Goal: Task Accomplishment & Management: Complete application form

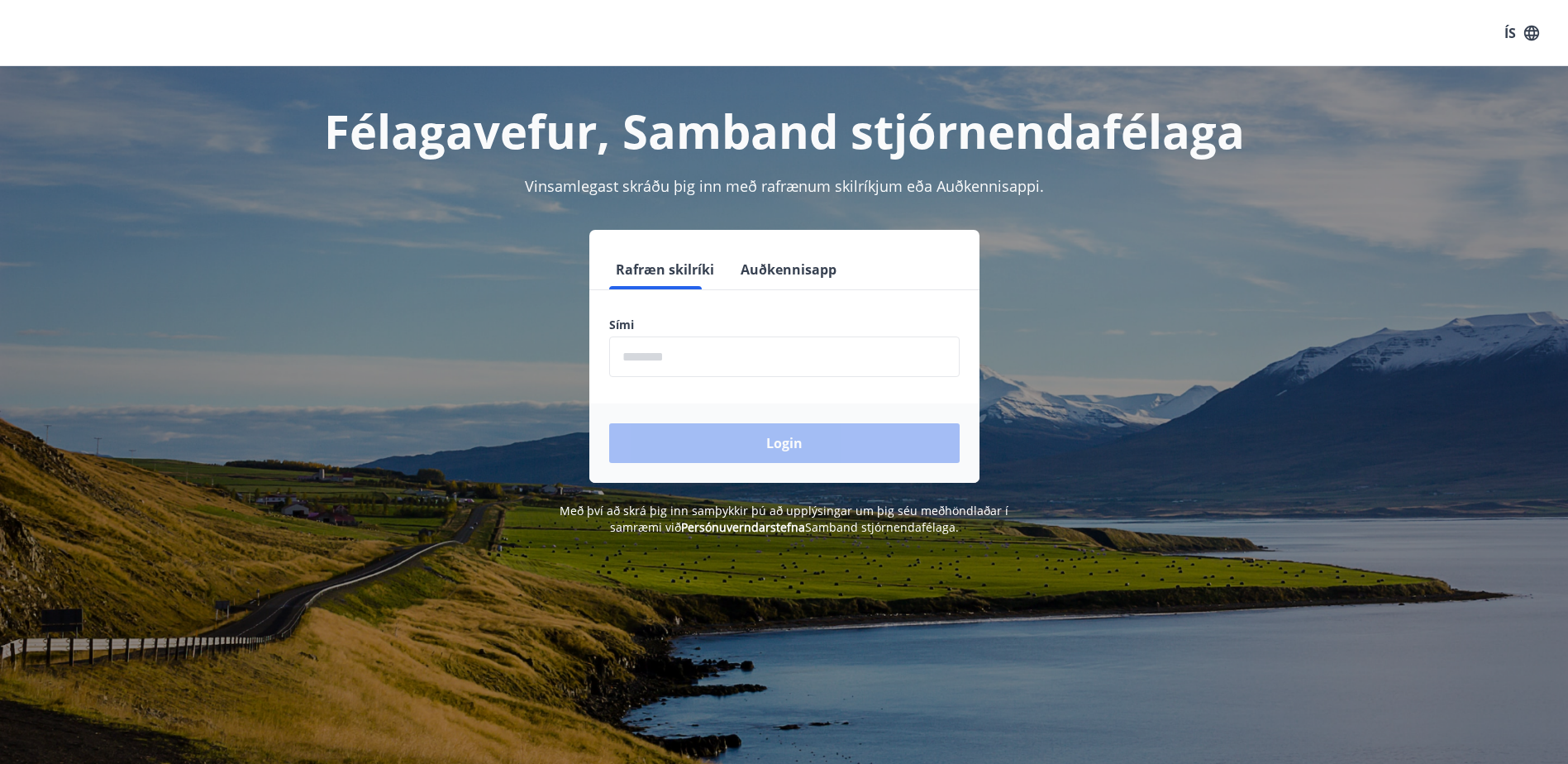
click at [619, 363] on input "phone" at bounding box center [784, 357] width 350 height 40
type input "********"
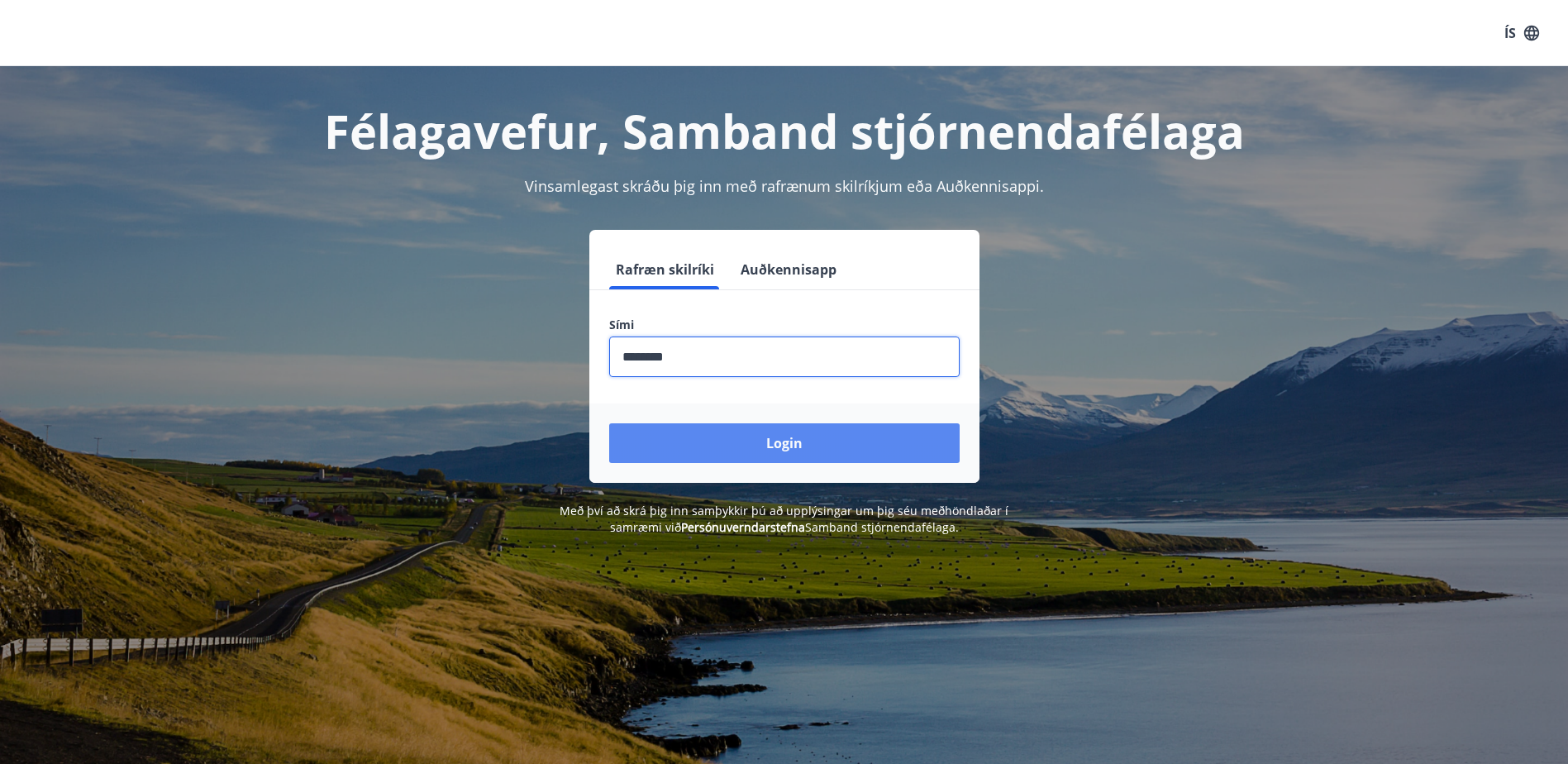
click at [731, 447] on button "Login" at bounding box center [784, 442] width 350 height 39
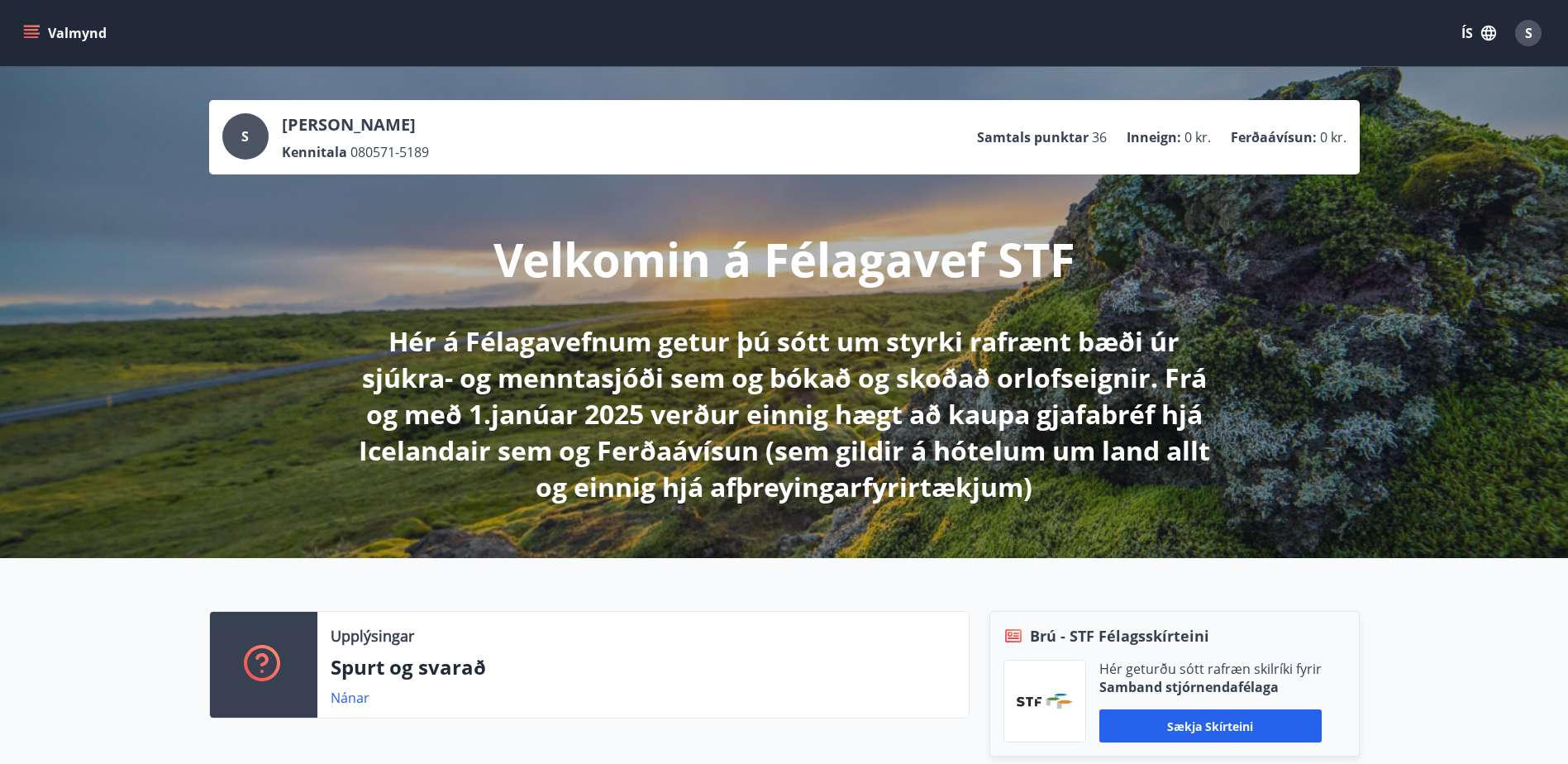
click at [26, 36] on icon "menu" at bounding box center [31, 33] width 16 height 16
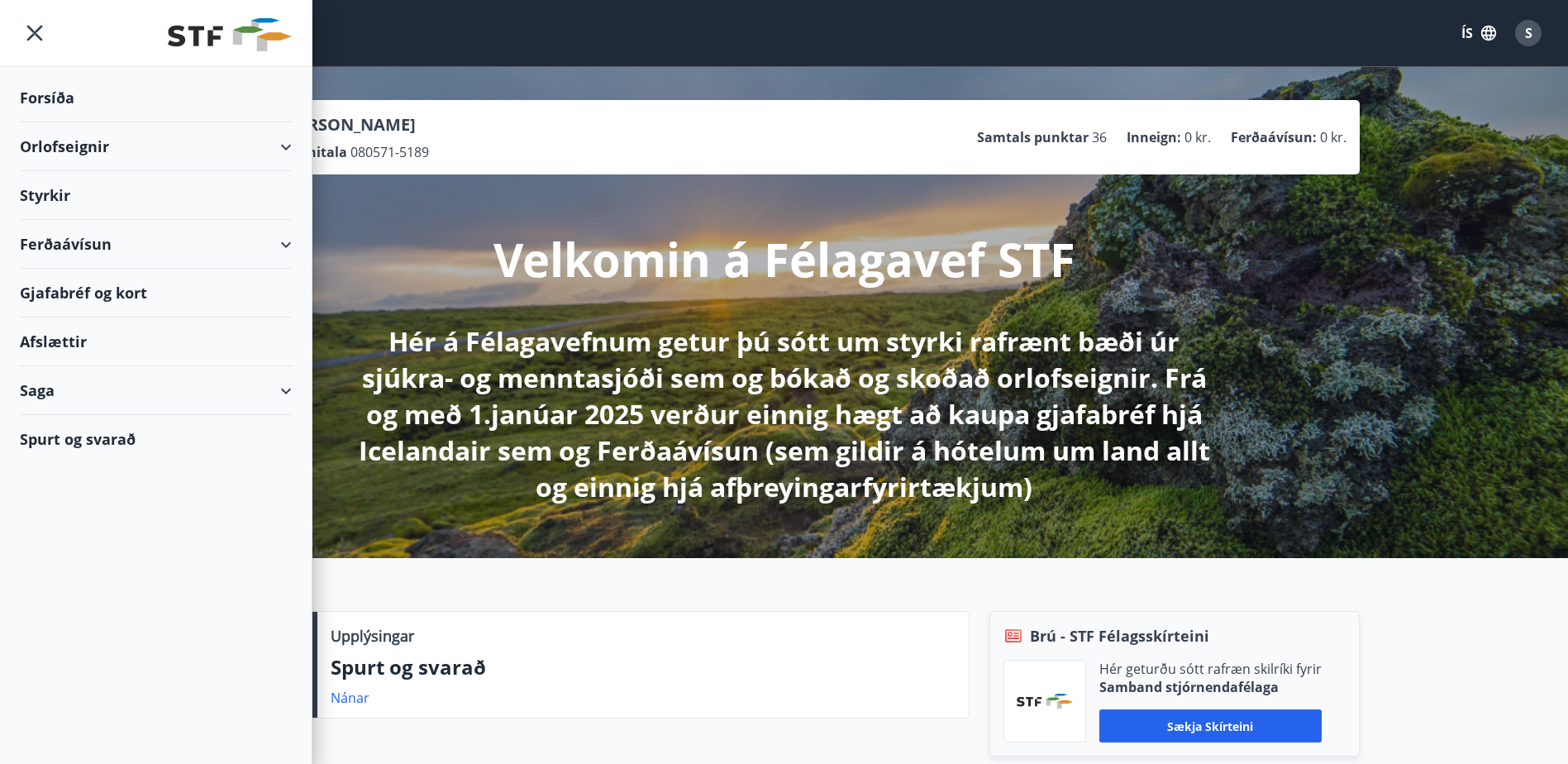
click at [102, 198] on div "Styrkir" at bounding box center [156, 195] width 272 height 48
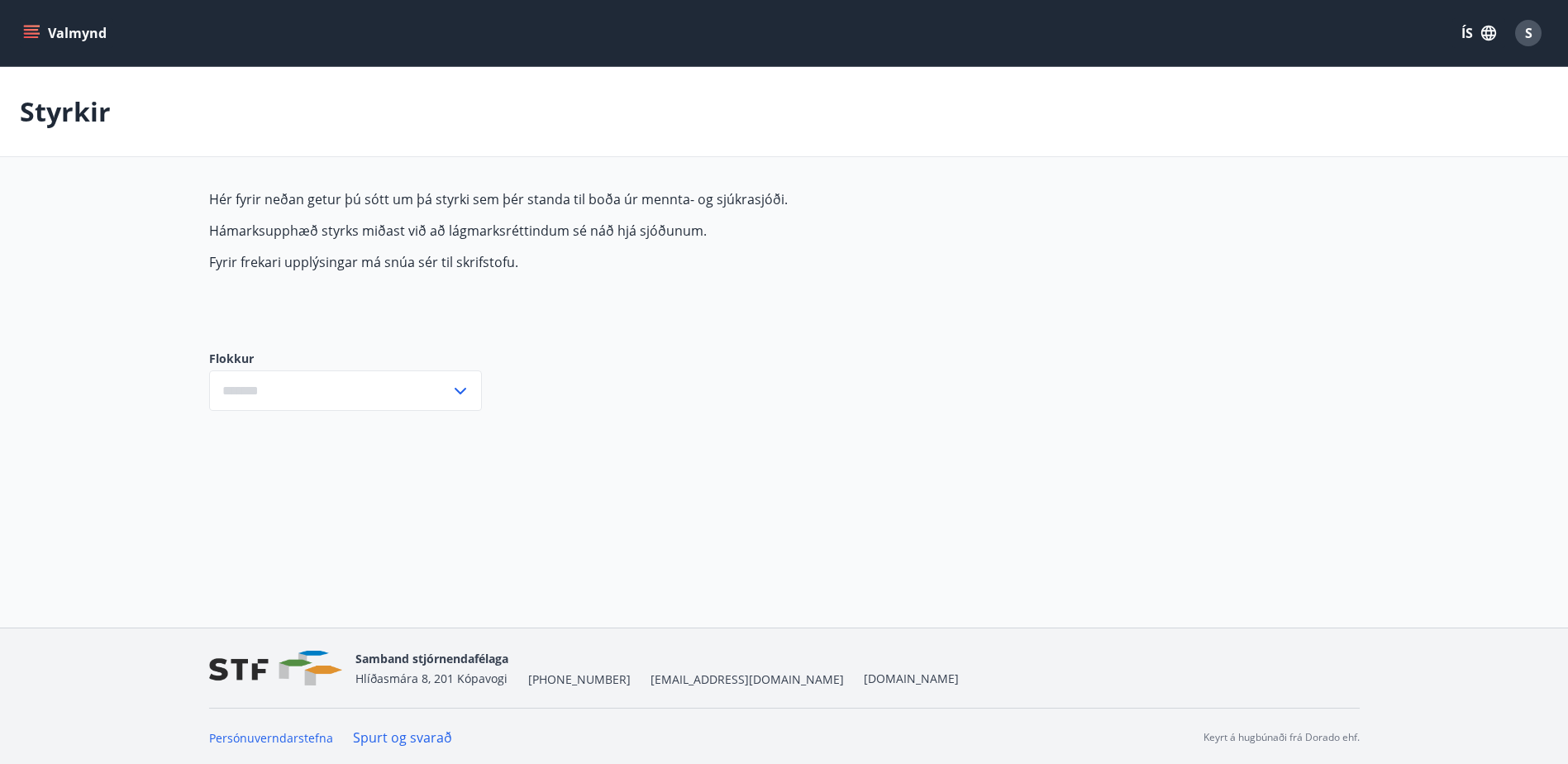
type input "***"
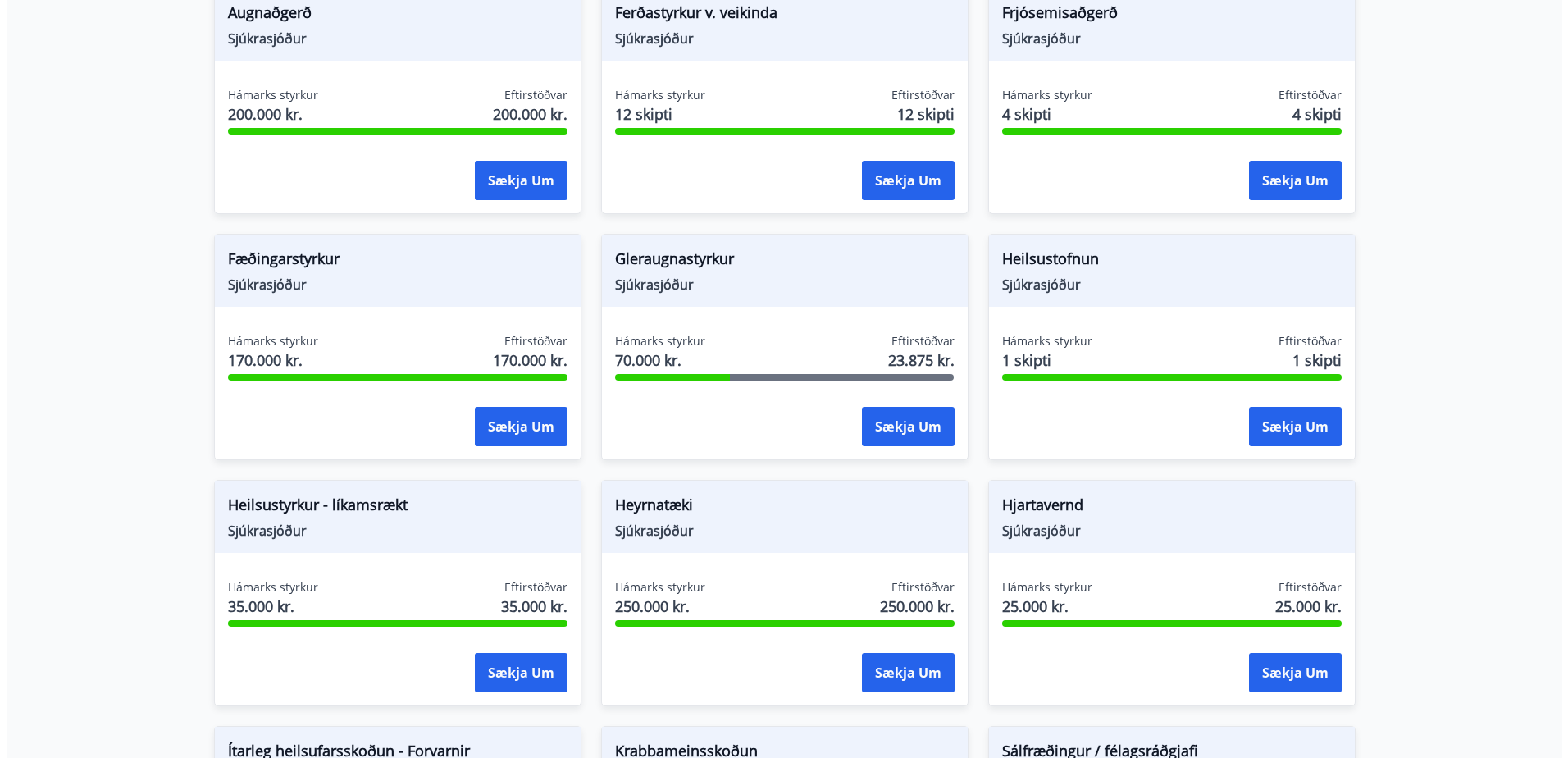
scroll to position [448, 0]
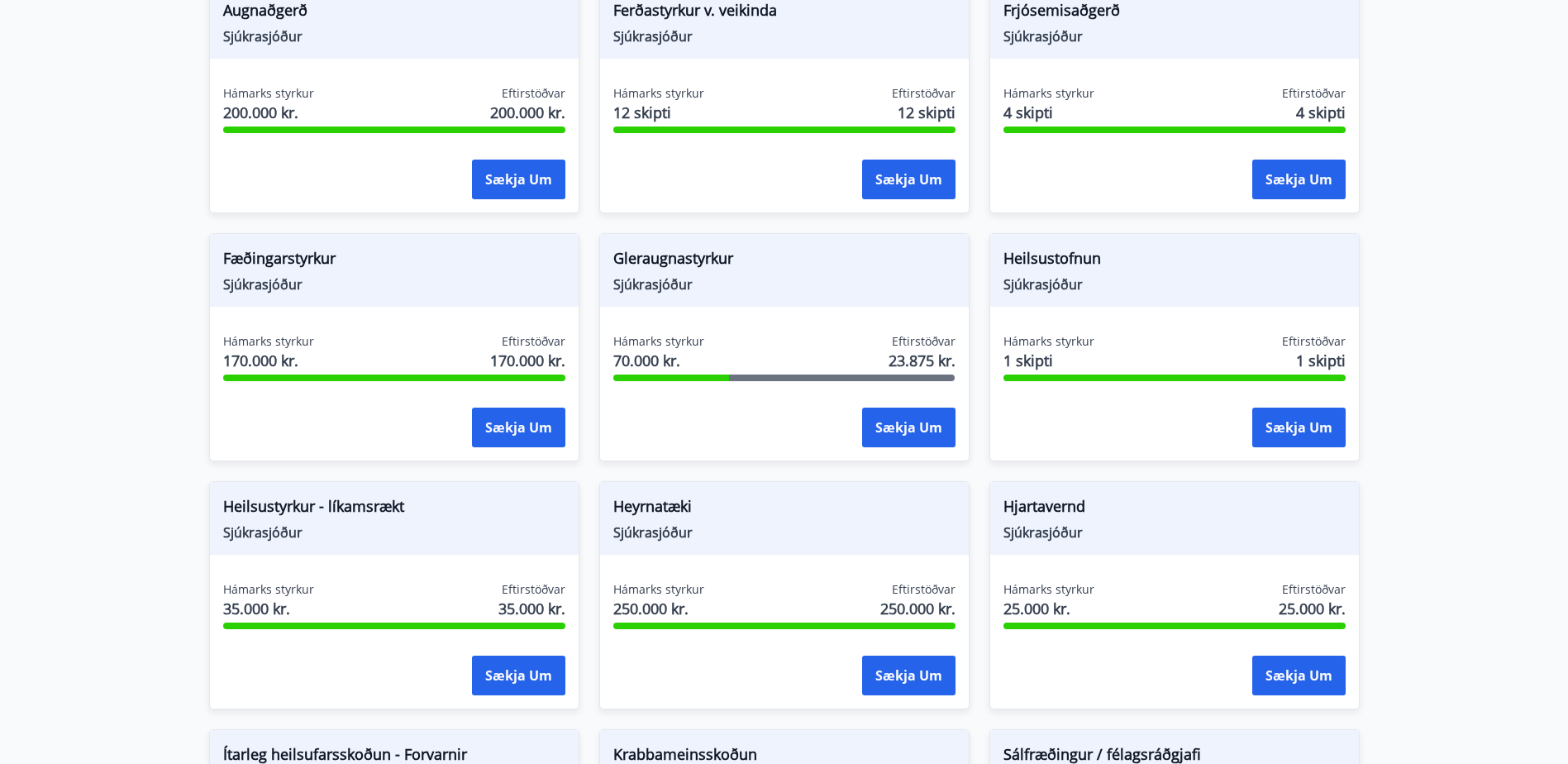
click at [796, 381] on div "Hámarks styrkur 70.000 kr. Eftirstöðvar 23.875 kr. Sækja um" at bounding box center [784, 393] width 369 height 121
click at [681, 255] on span "Gleraugnastyrkur" at bounding box center [784, 261] width 342 height 28
click at [894, 434] on button "Sækja um" at bounding box center [908, 426] width 93 height 39
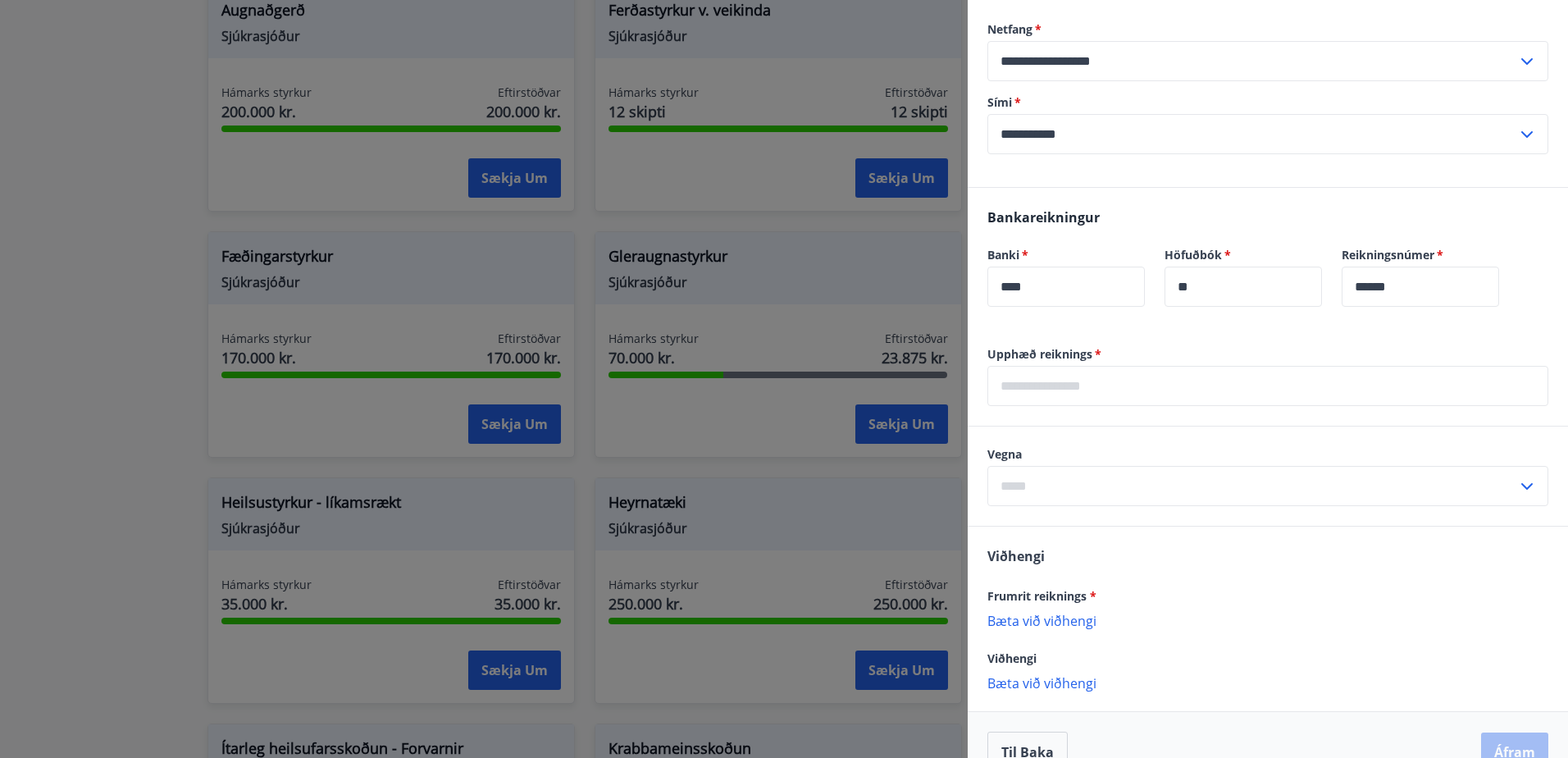
scroll to position [282, 0]
click at [1050, 624] on p "Bæta við viðhengi" at bounding box center [1268, 621] width 561 height 16
click at [1056, 630] on p "Gleraugu.pdf" at bounding box center [1035, 630] width 81 height 20
drag, startPoint x: 1056, startPoint y: 630, endPoint x: 1160, endPoint y: 572, distance: 119.1
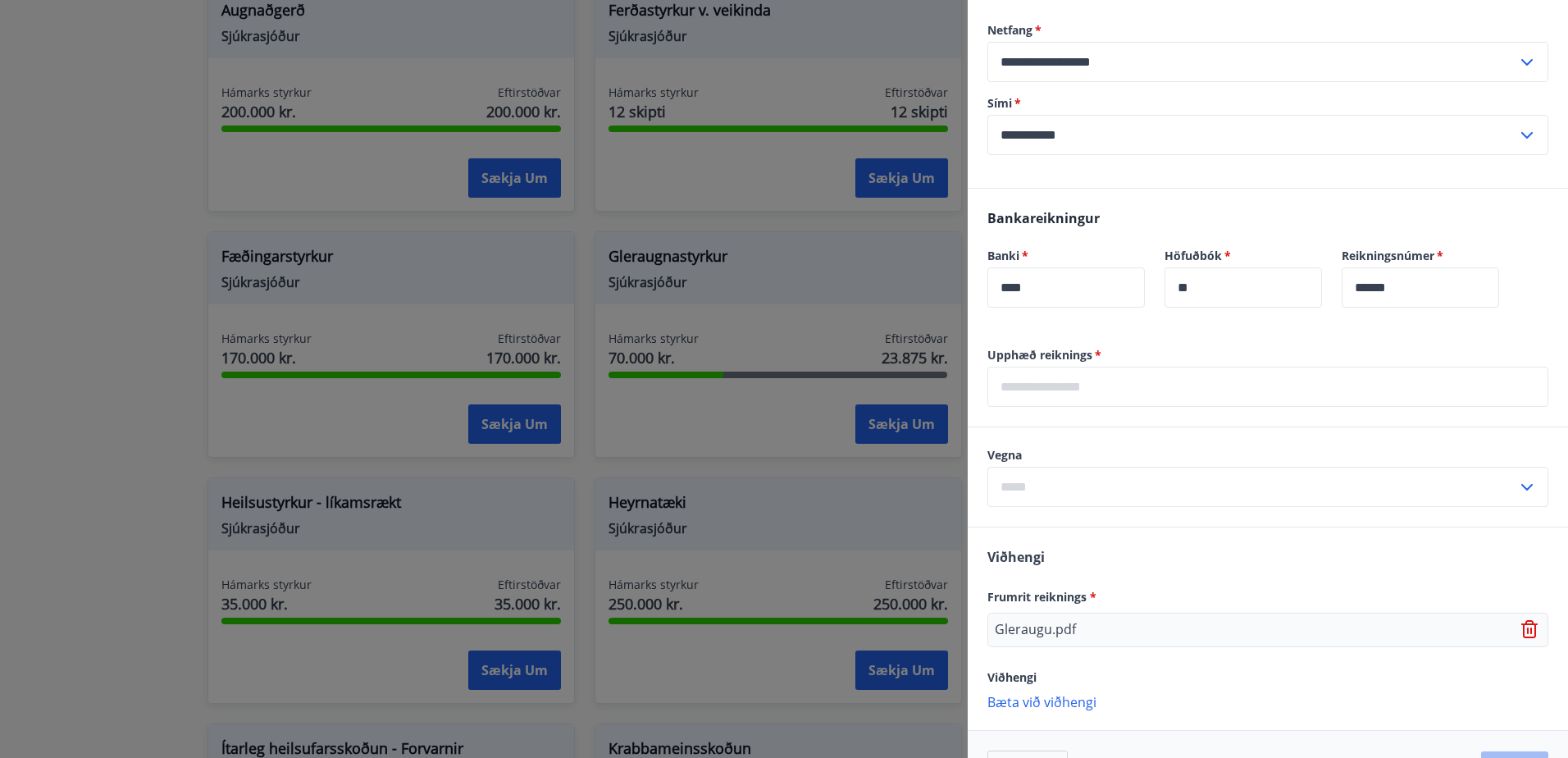
click at [1160, 572] on div "[PERSON_NAME] reiknings * Gleraugu.pdf Viðhengi [PERSON_NAME] við viðhengi {err…" at bounding box center [1267, 628] width 600 height 202
click at [1034, 389] on input "text" at bounding box center [1268, 387] width 561 height 40
type input "******"
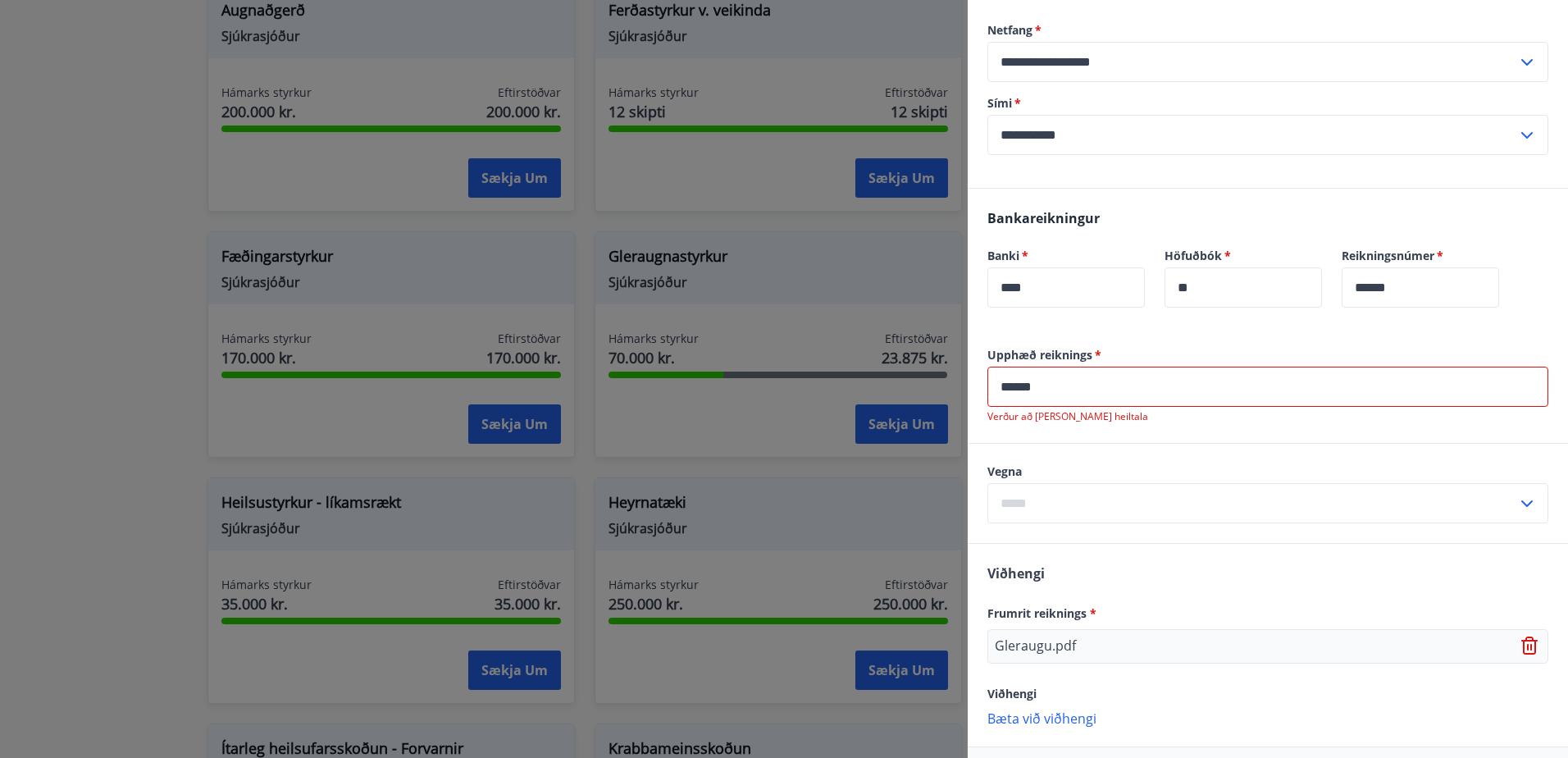
click at [1522, 484] on div "​" at bounding box center [1268, 503] width 561 height 40
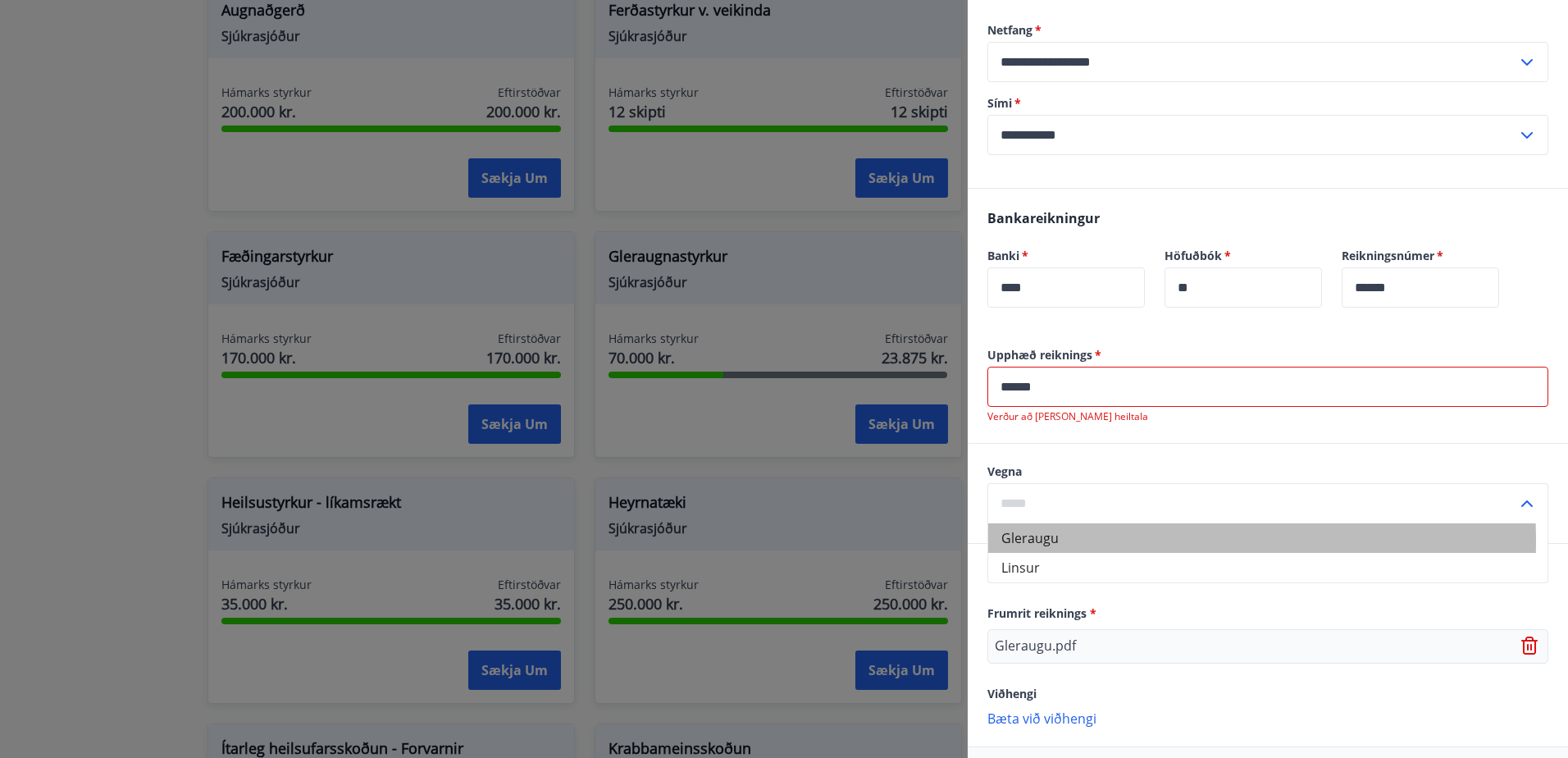
click at [1073, 539] on li "Gleraugu" at bounding box center [1267, 537] width 559 height 30
type input "********"
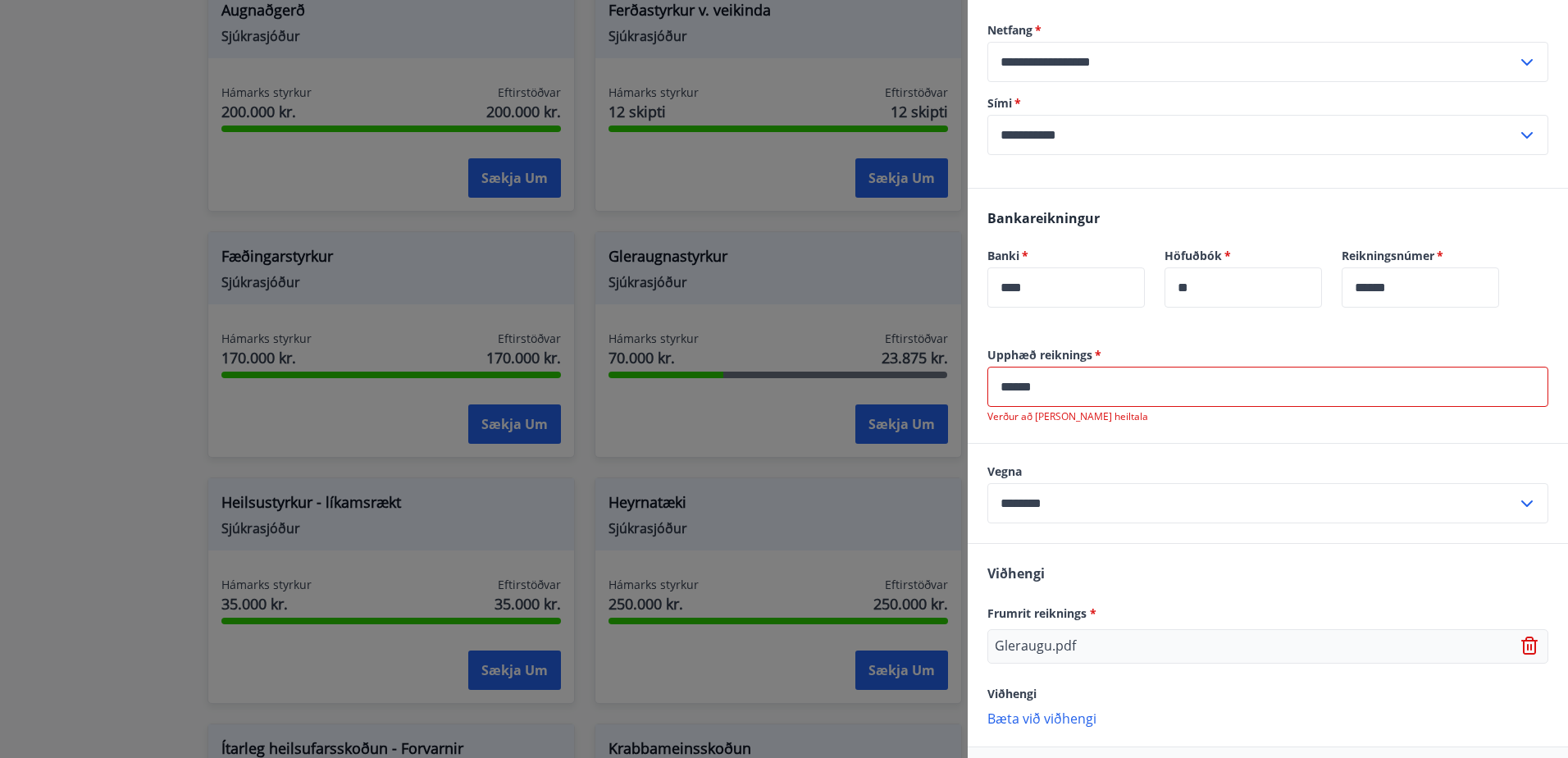
click at [1021, 392] on input "******" at bounding box center [1268, 387] width 561 height 40
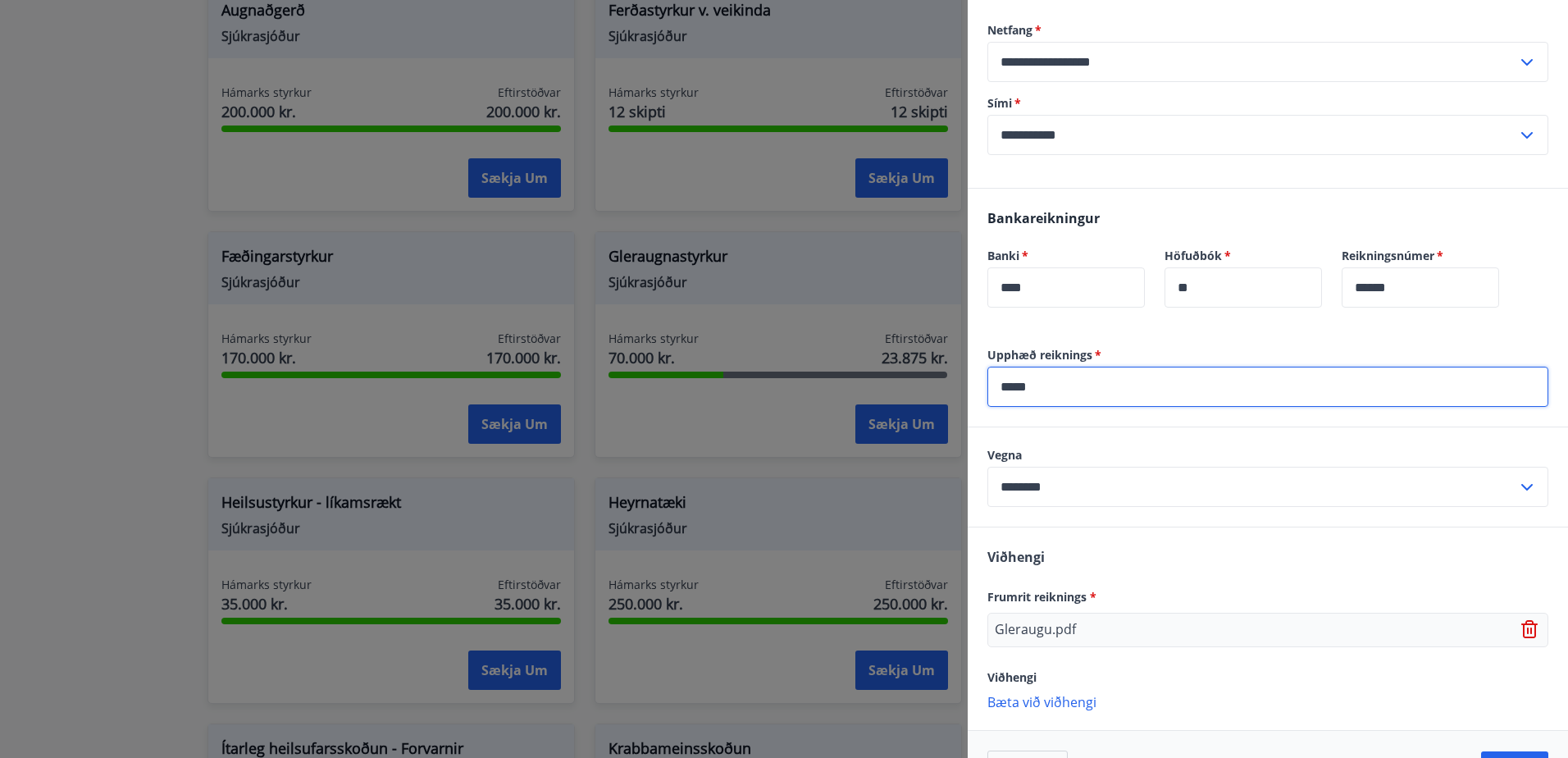
click at [1114, 379] on input "*****" at bounding box center [1268, 387] width 561 height 40
type input "*****"
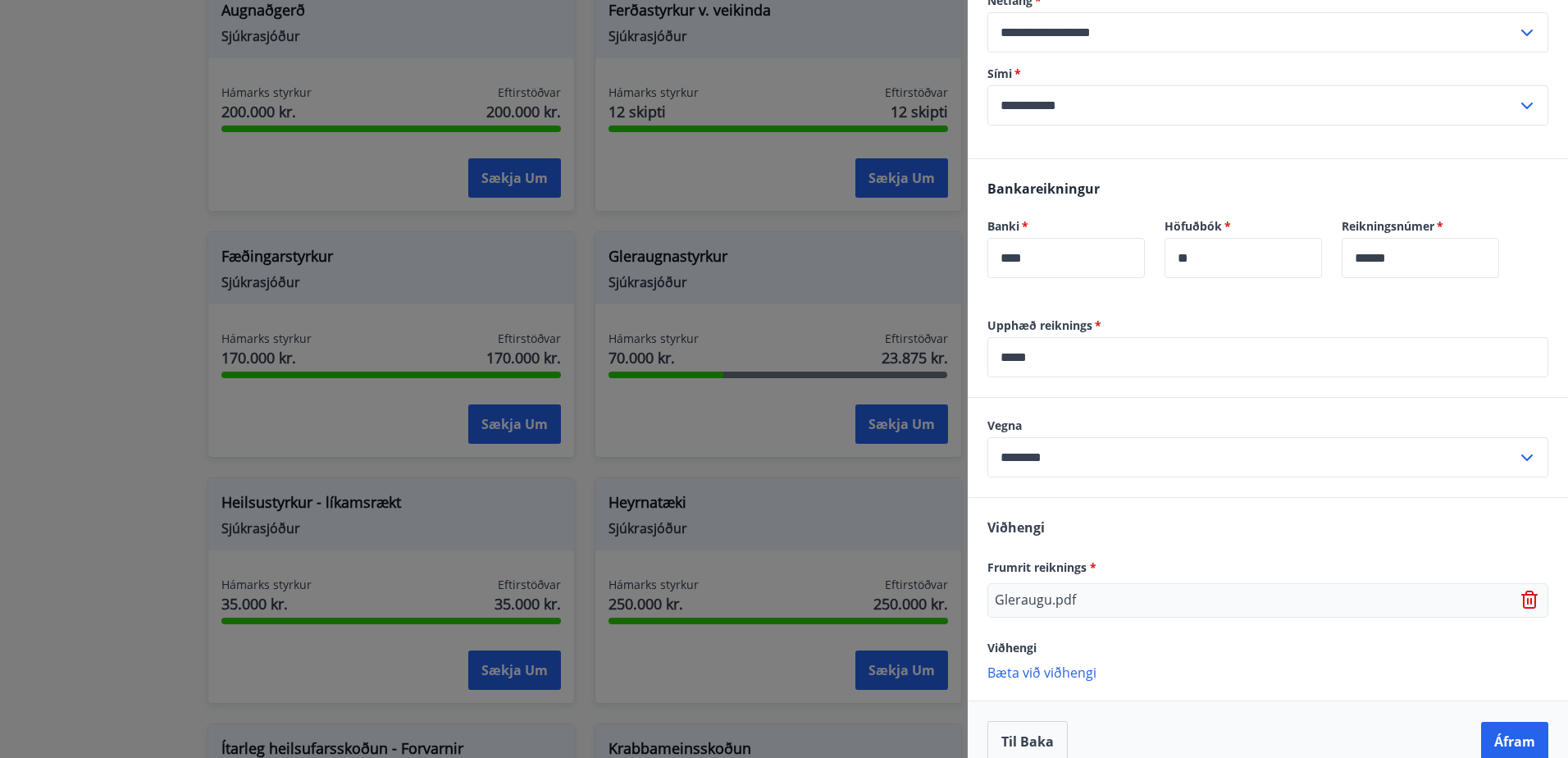
scroll to position [335, 0]
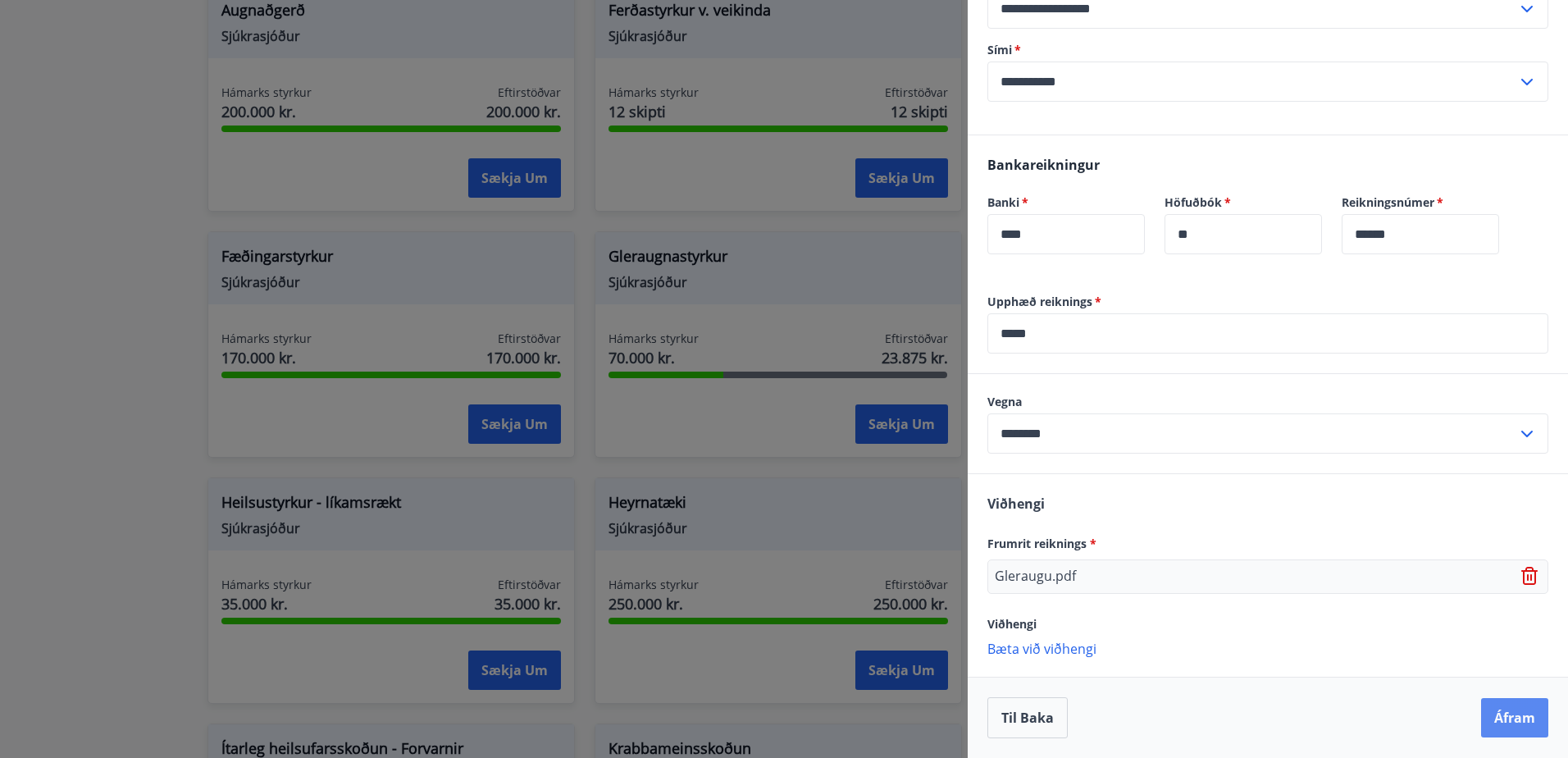
click at [1504, 712] on button "Áfram" at bounding box center [1514, 717] width 67 height 39
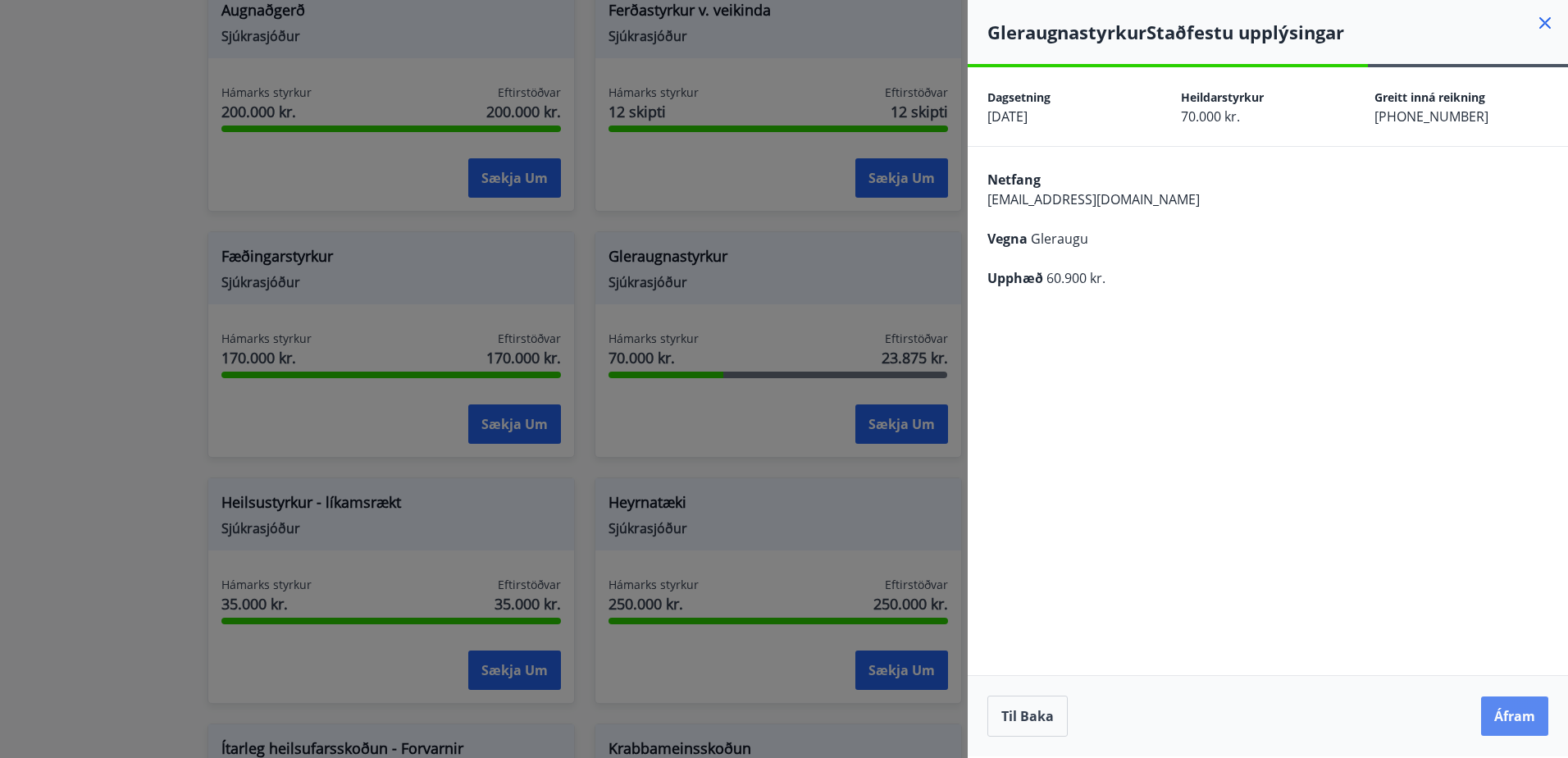
scroll to position [0, 0]
click at [1498, 721] on button "Áfram" at bounding box center [1514, 715] width 67 height 39
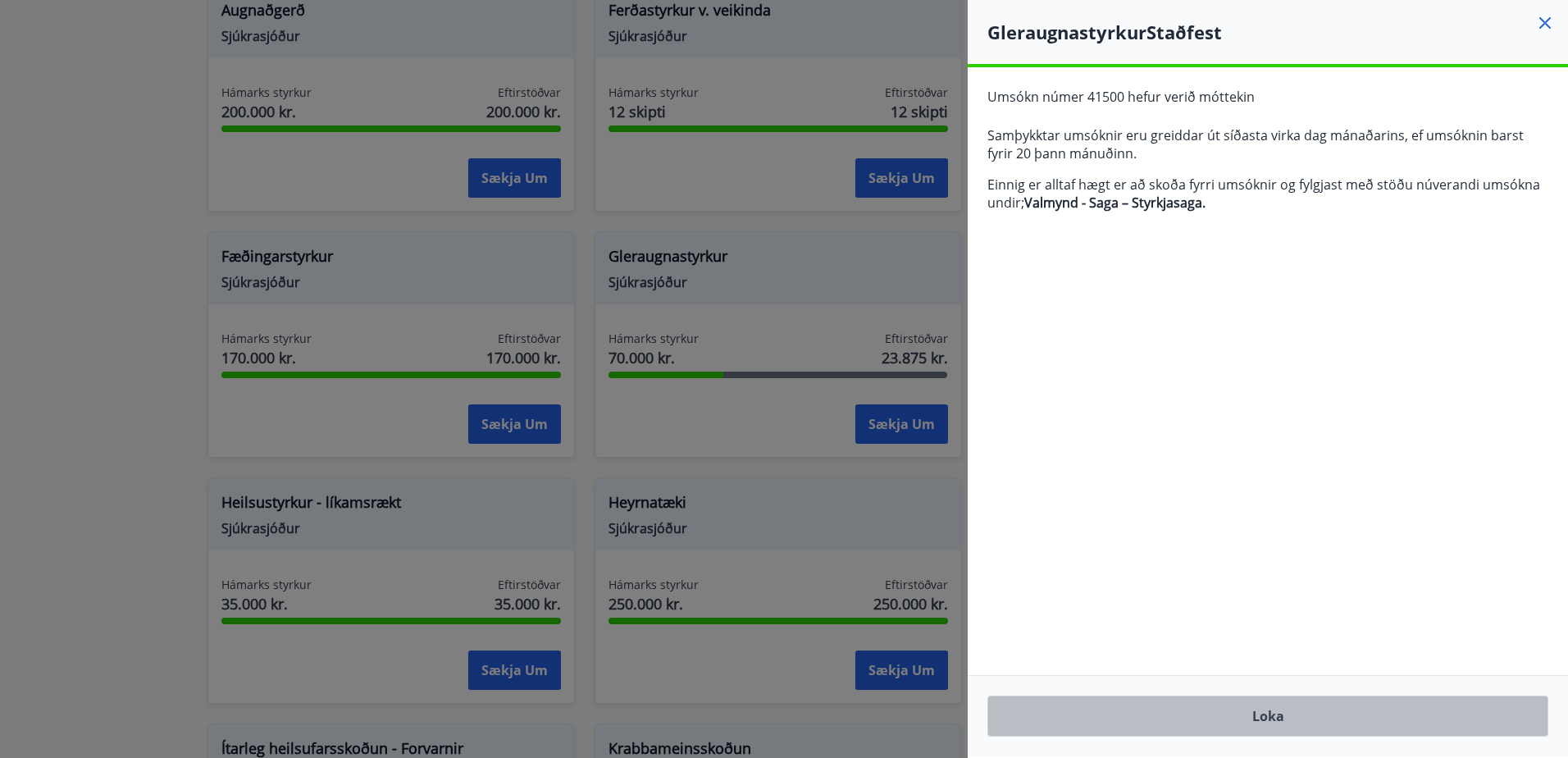
click at [1251, 717] on button "Loka" at bounding box center [1268, 715] width 561 height 41
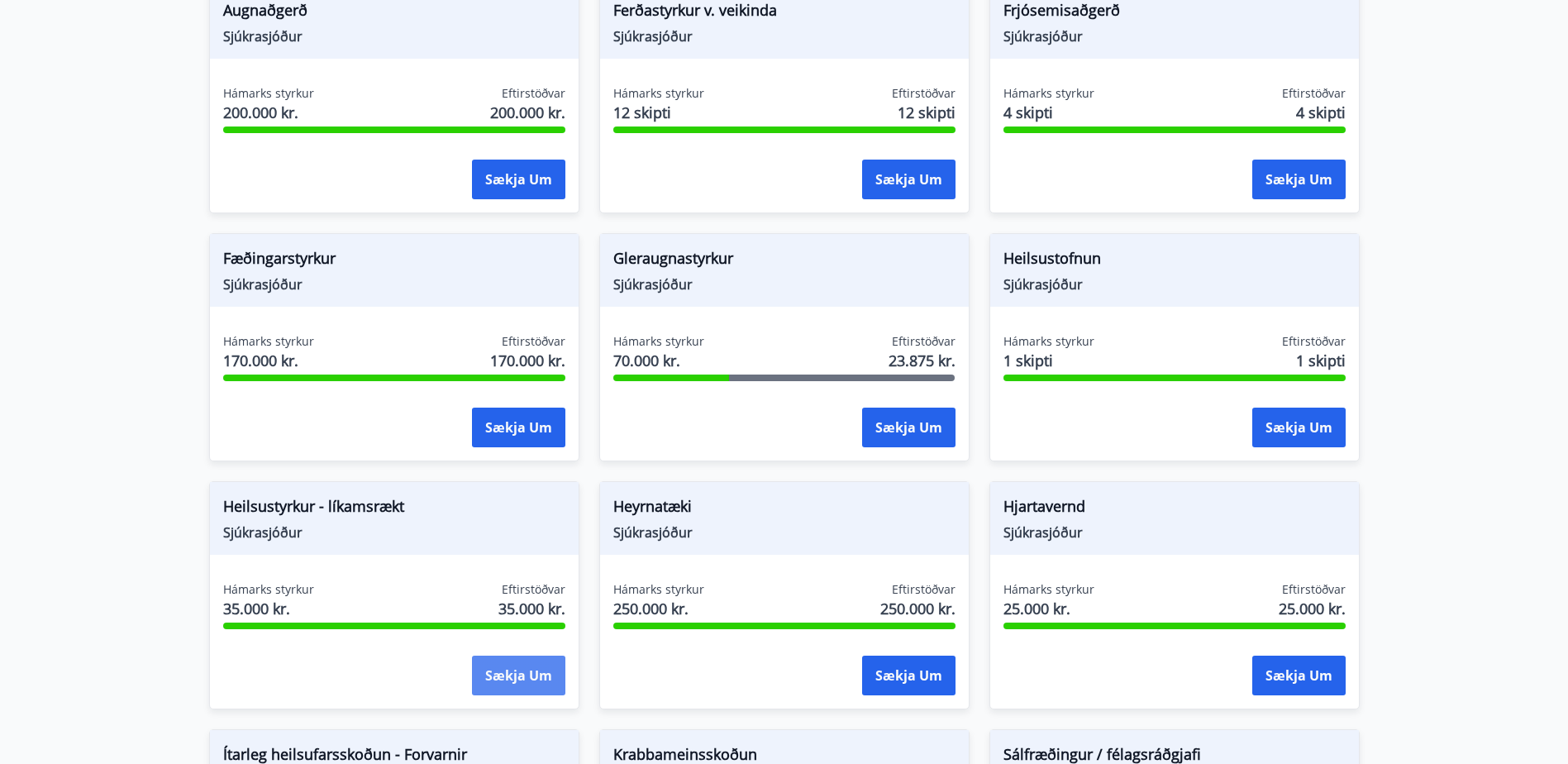
click at [505, 682] on button "Sækja um" at bounding box center [519, 674] width 93 height 39
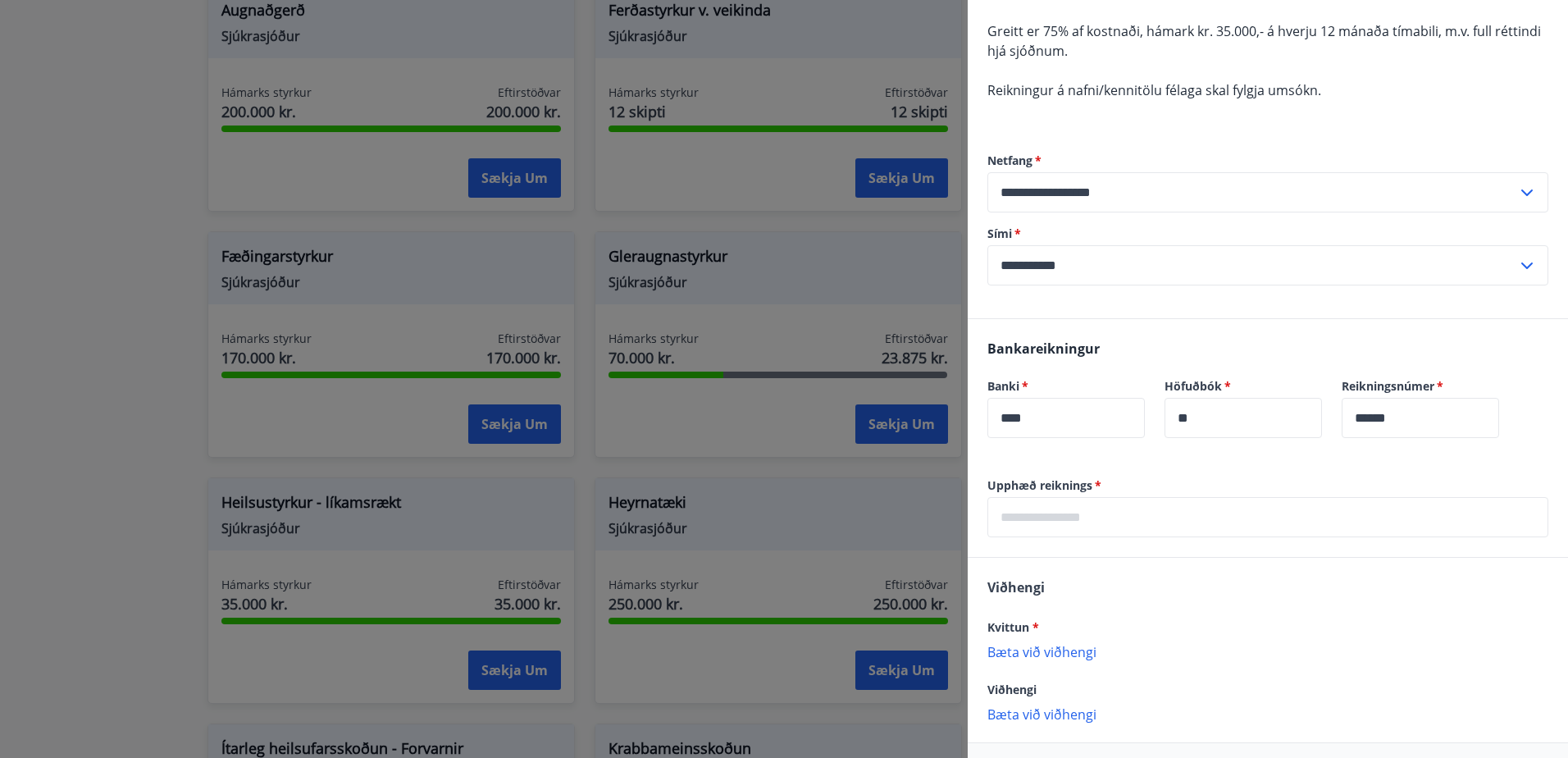
scroll to position [215, 0]
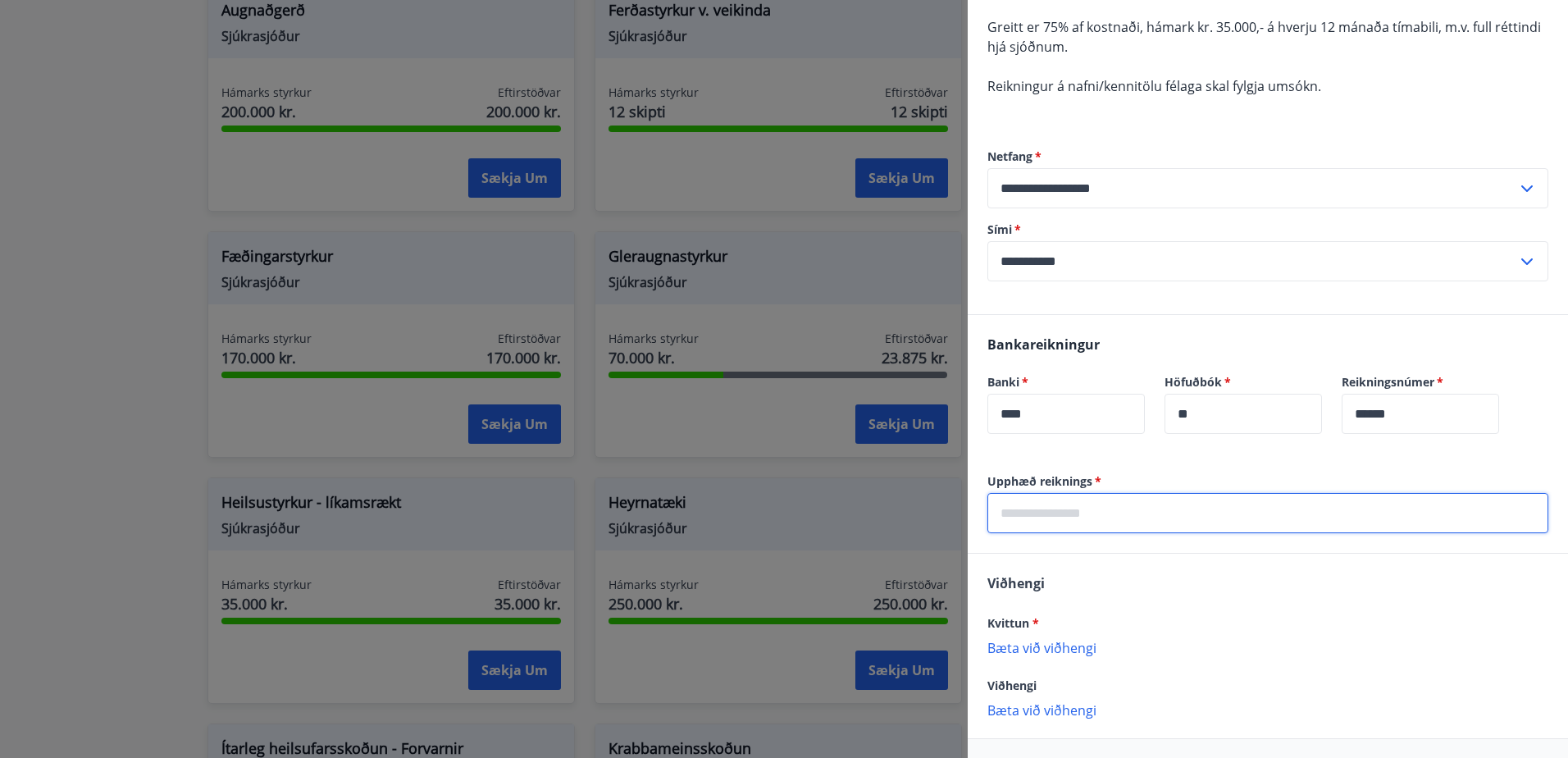
click at [1060, 515] on input "text" at bounding box center [1268, 513] width 561 height 40
type input "*****"
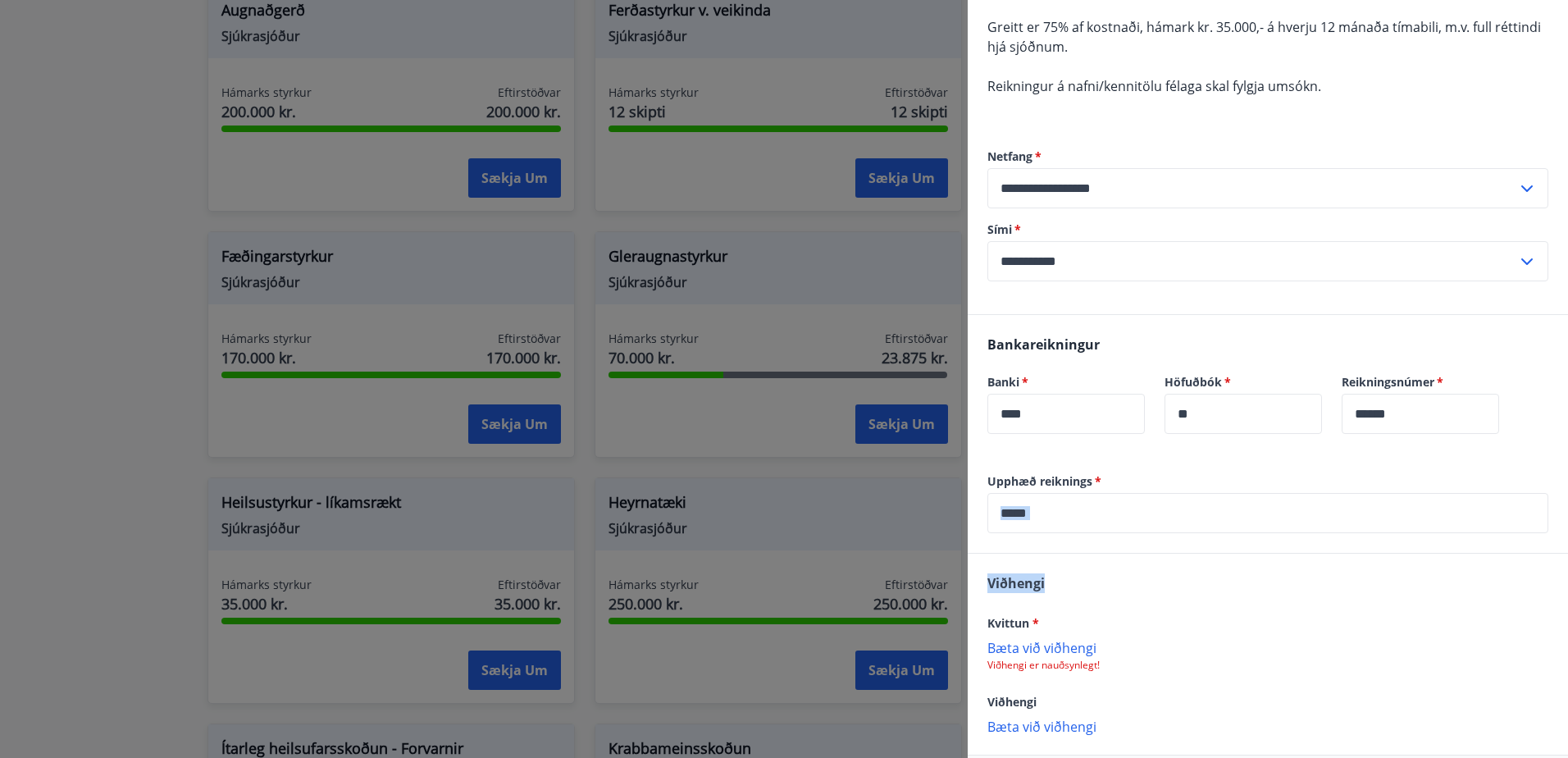
drag, startPoint x: 1553, startPoint y: 475, endPoint x: 1546, endPoint y: 573, distance: 98.2
click at [1546, 573] on div "Upphæð reiknings   * ***** ​ [PERSON_NAME] * [PERSON_NAME] við viðhengi Viðheng…" at bounding box center [1267, 654] width 600 height 362
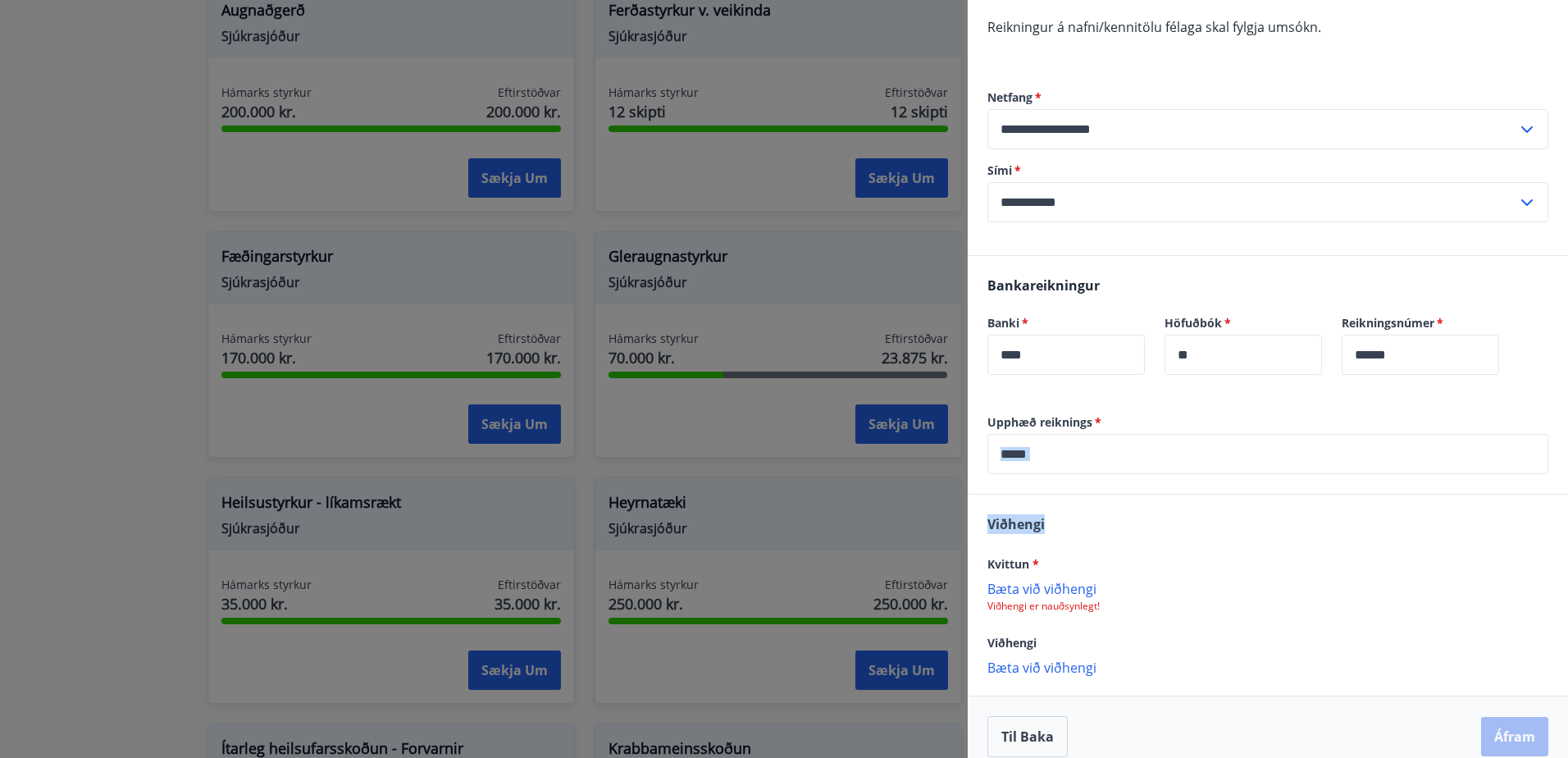
scroll to position [292, 0]
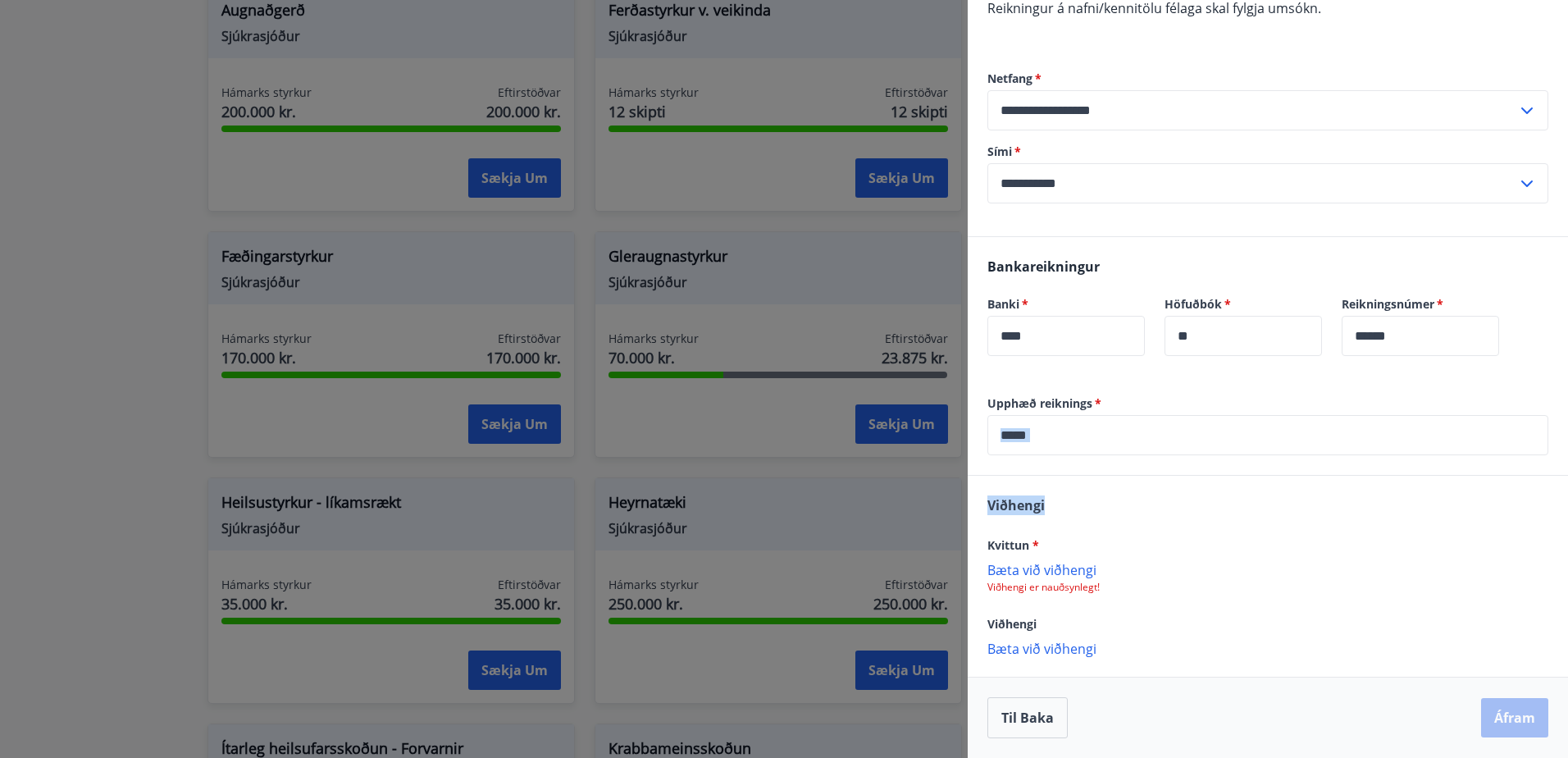
click at [1092, 471] on div "Upphæð reiknings   * ***** ​" at bounding box center [1267, 435] width 600 height 80
click at [1060, 565] on p "Bæta við viðhengi" at bounding box center [1268, 569] width 561 height 16
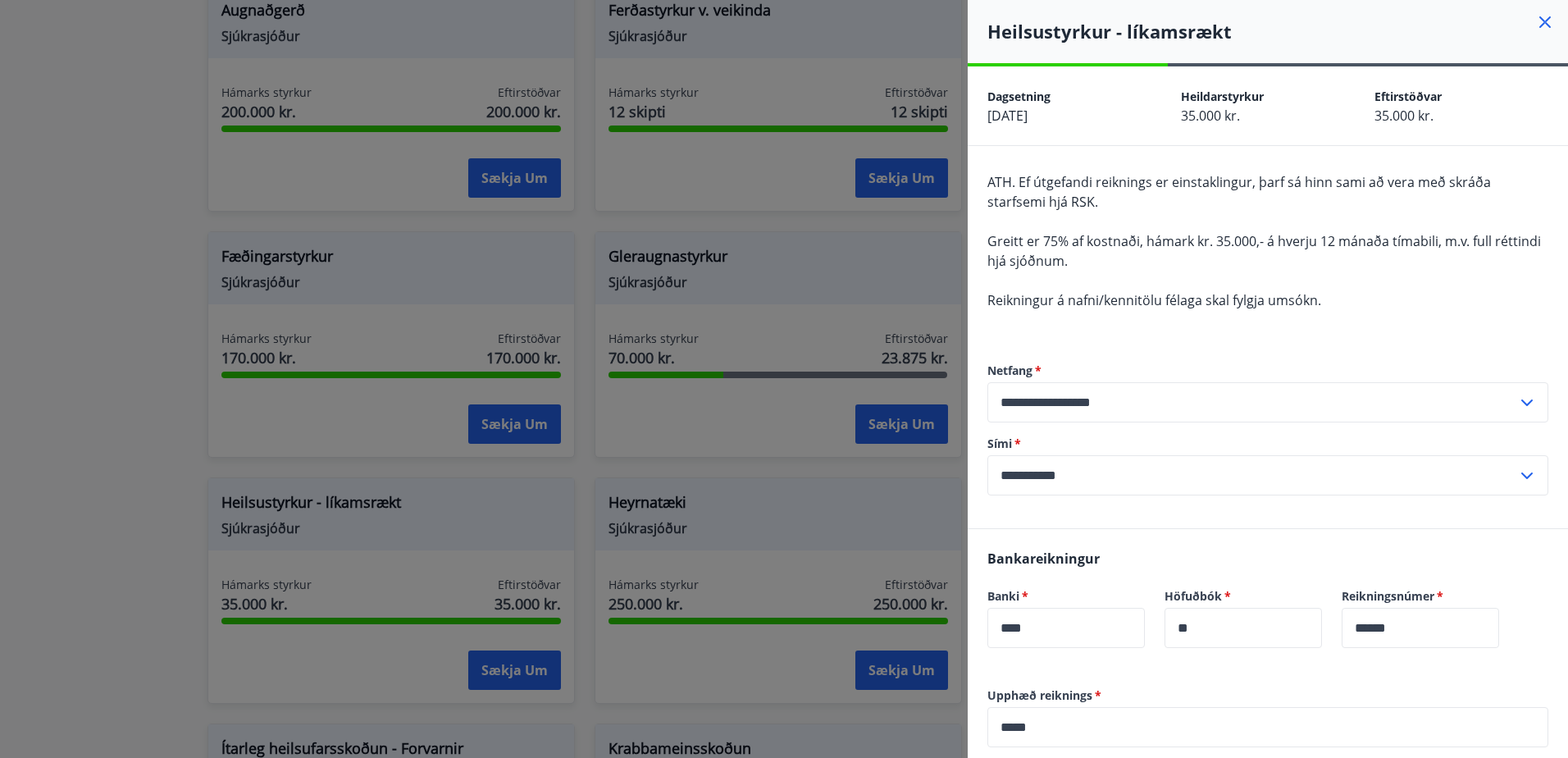
scroll to position [0, 0]
click at [1517, 403] on icon at bounding box center [1527, 404] width 20 height 20
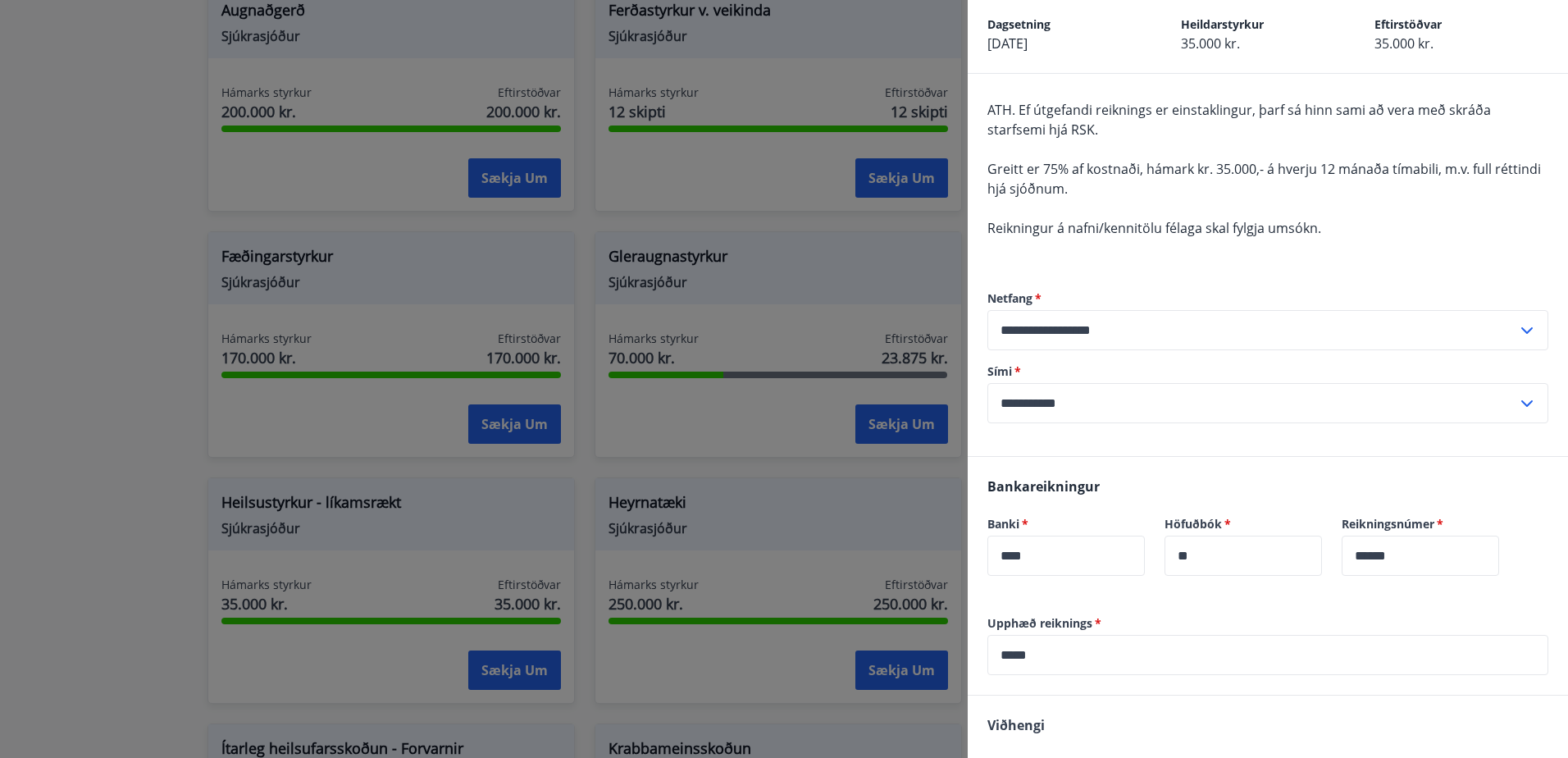
scroll to position [294, 0]
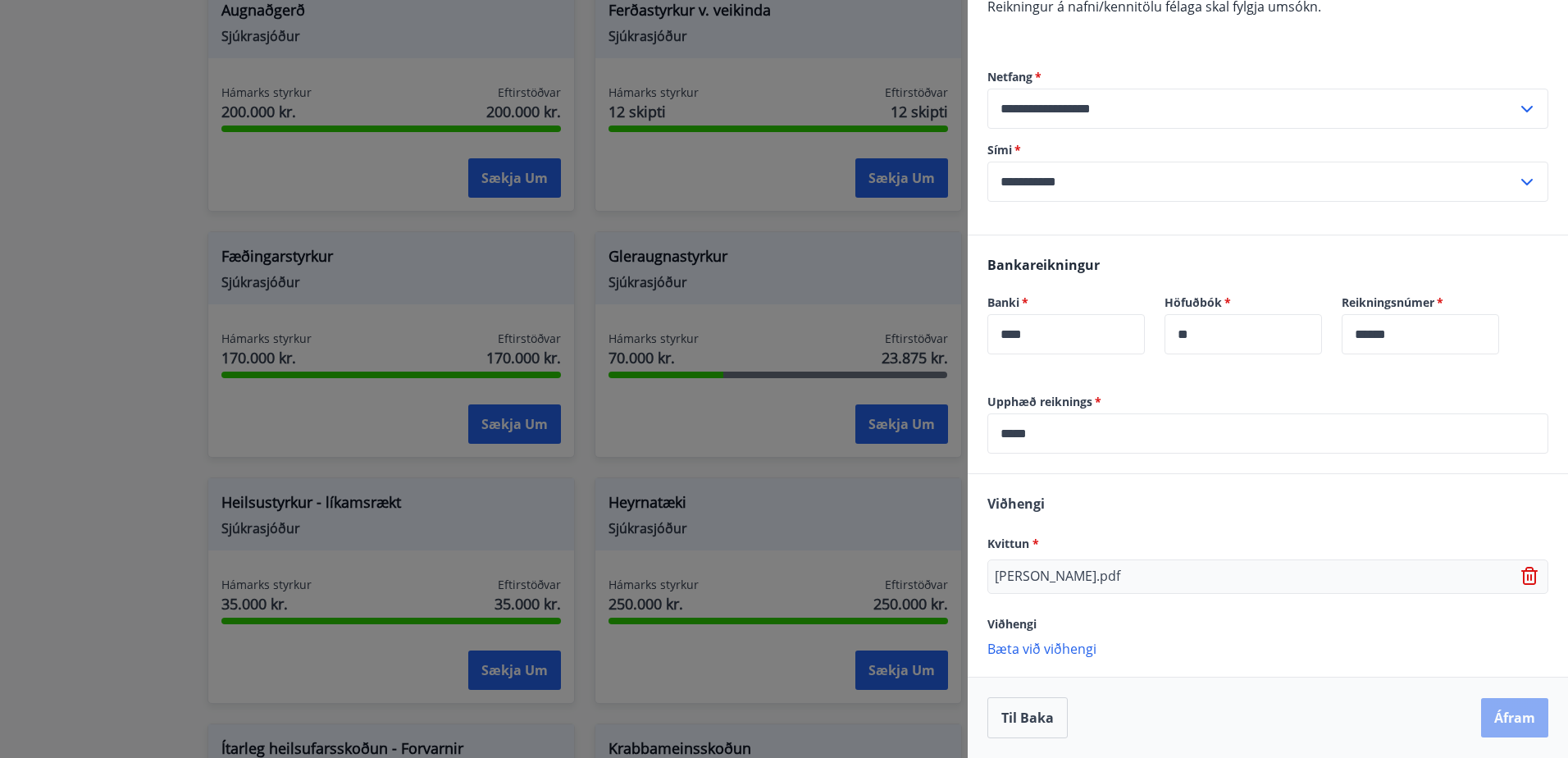
click at [1496, 724] on button "Áfram" at bounding box center [1514, 717] width 67 height 39
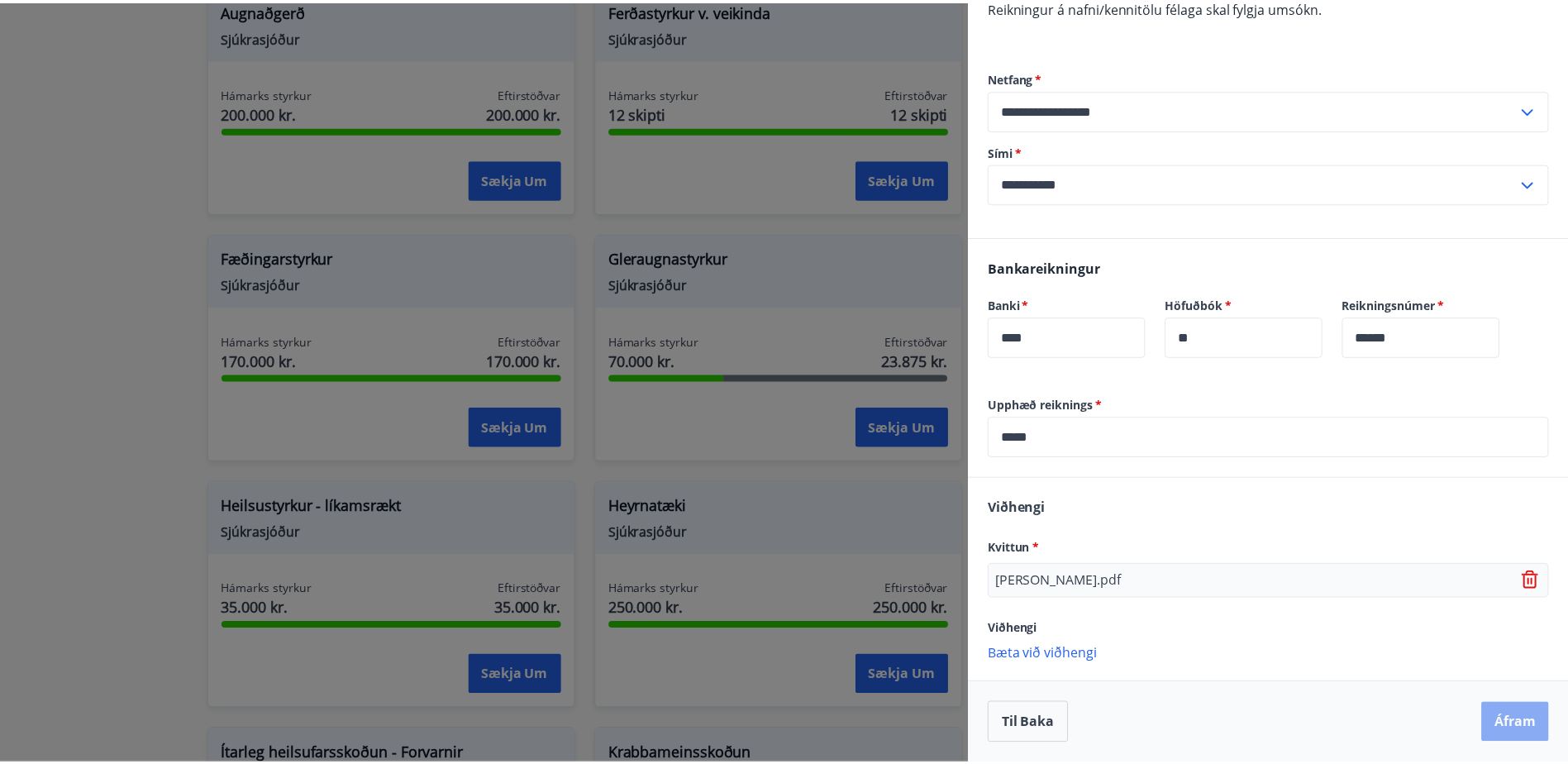
scroll to position [0, 0]
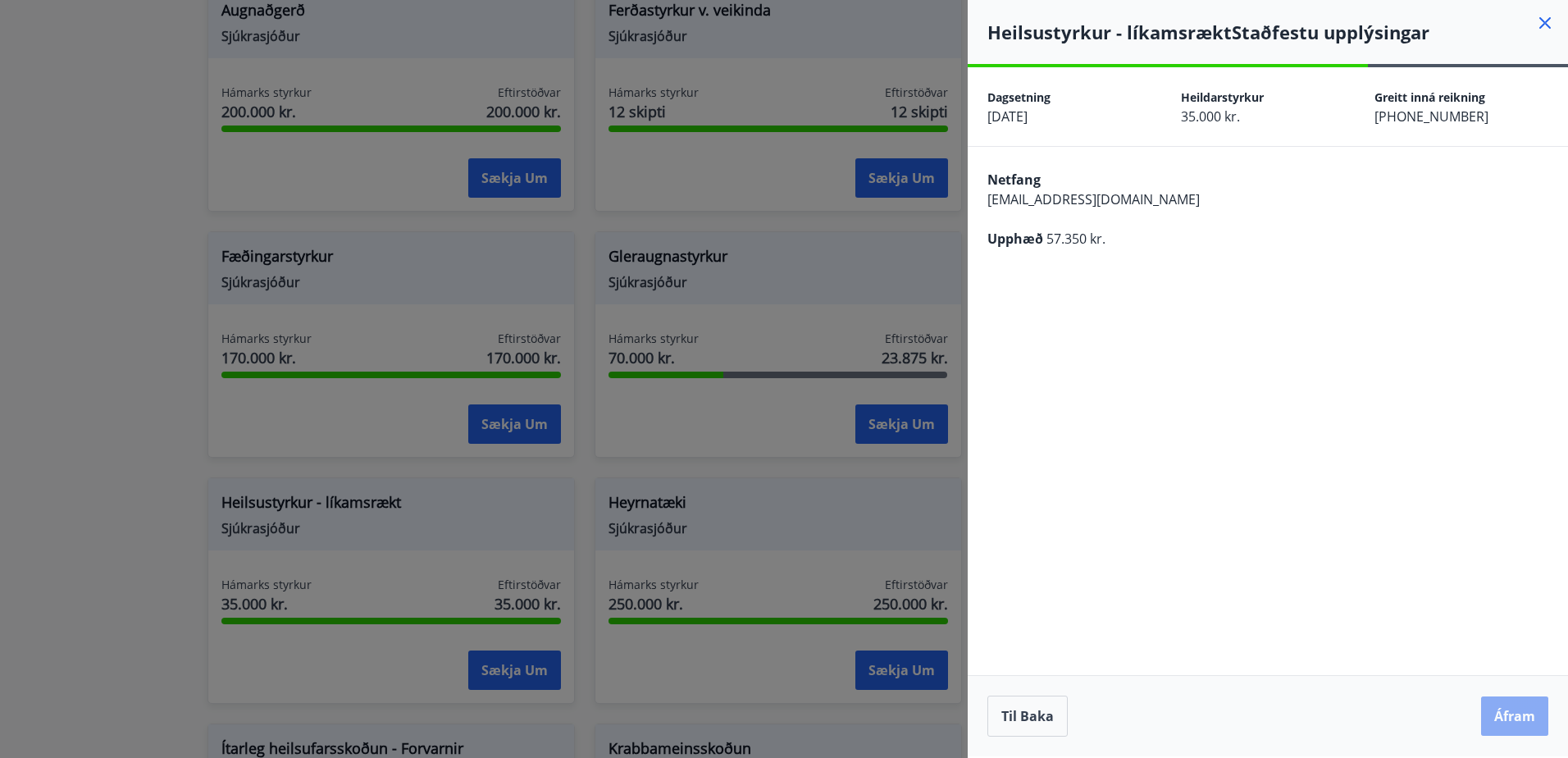
click at [1496, 713] on button "Áfram" at bounding box center [1514, 715] width 67 height 39
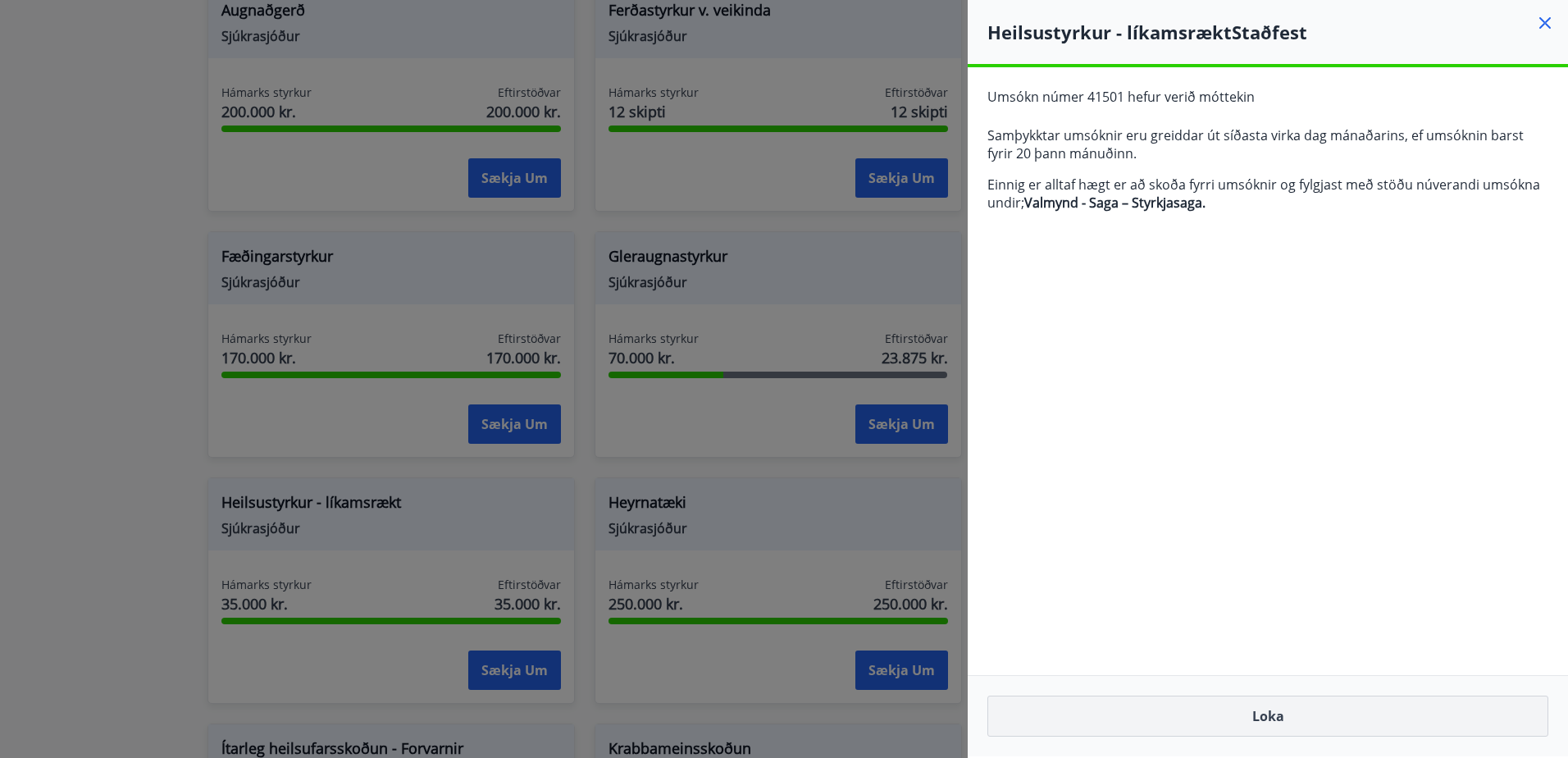
click at [1277, 716] on button "Loka" at bounding box center [1268, 715] width 561 height 41
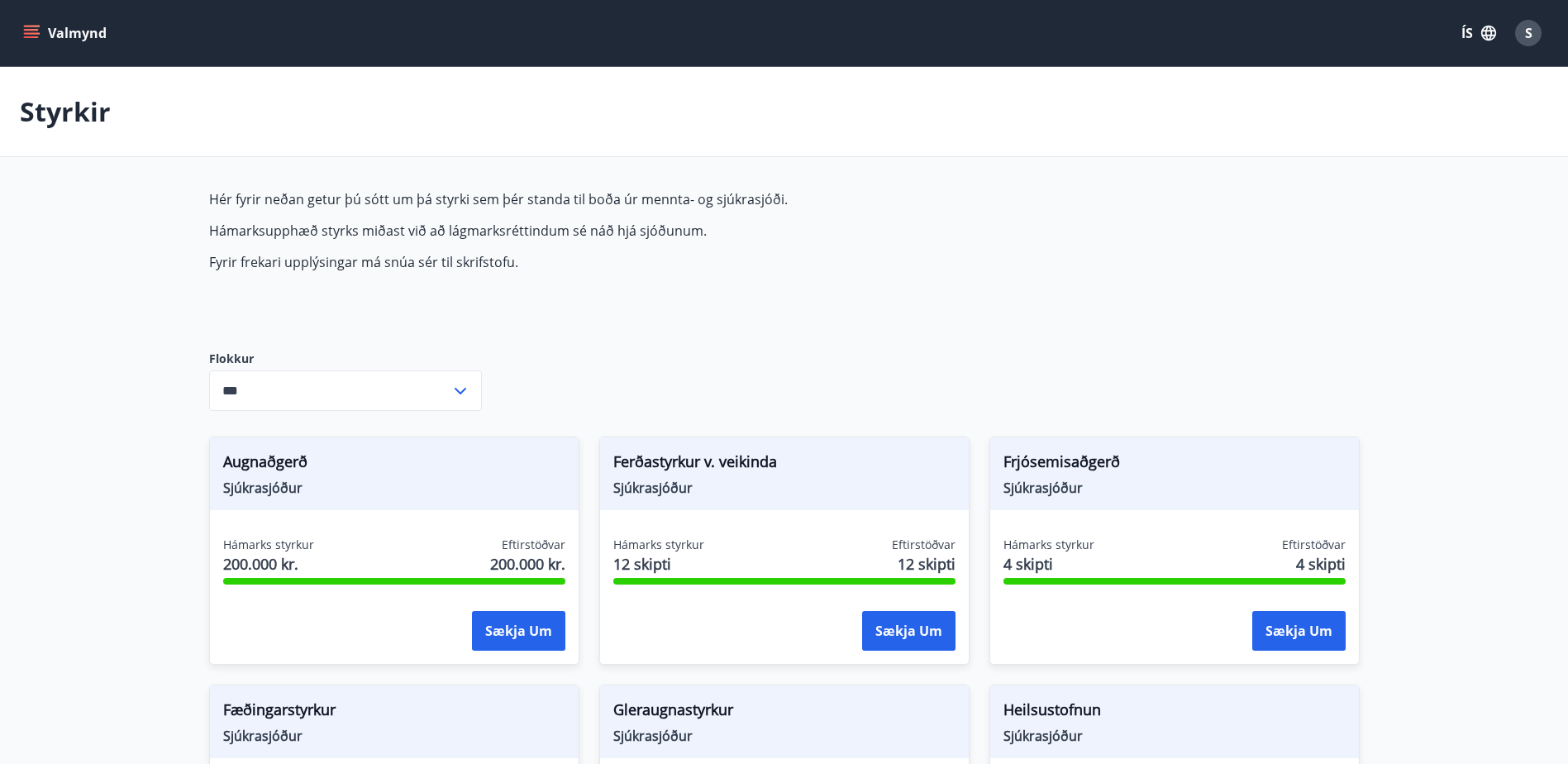
click at [37, 31] on icon "menu" at bounding box center [31, 33] width 16 height 16
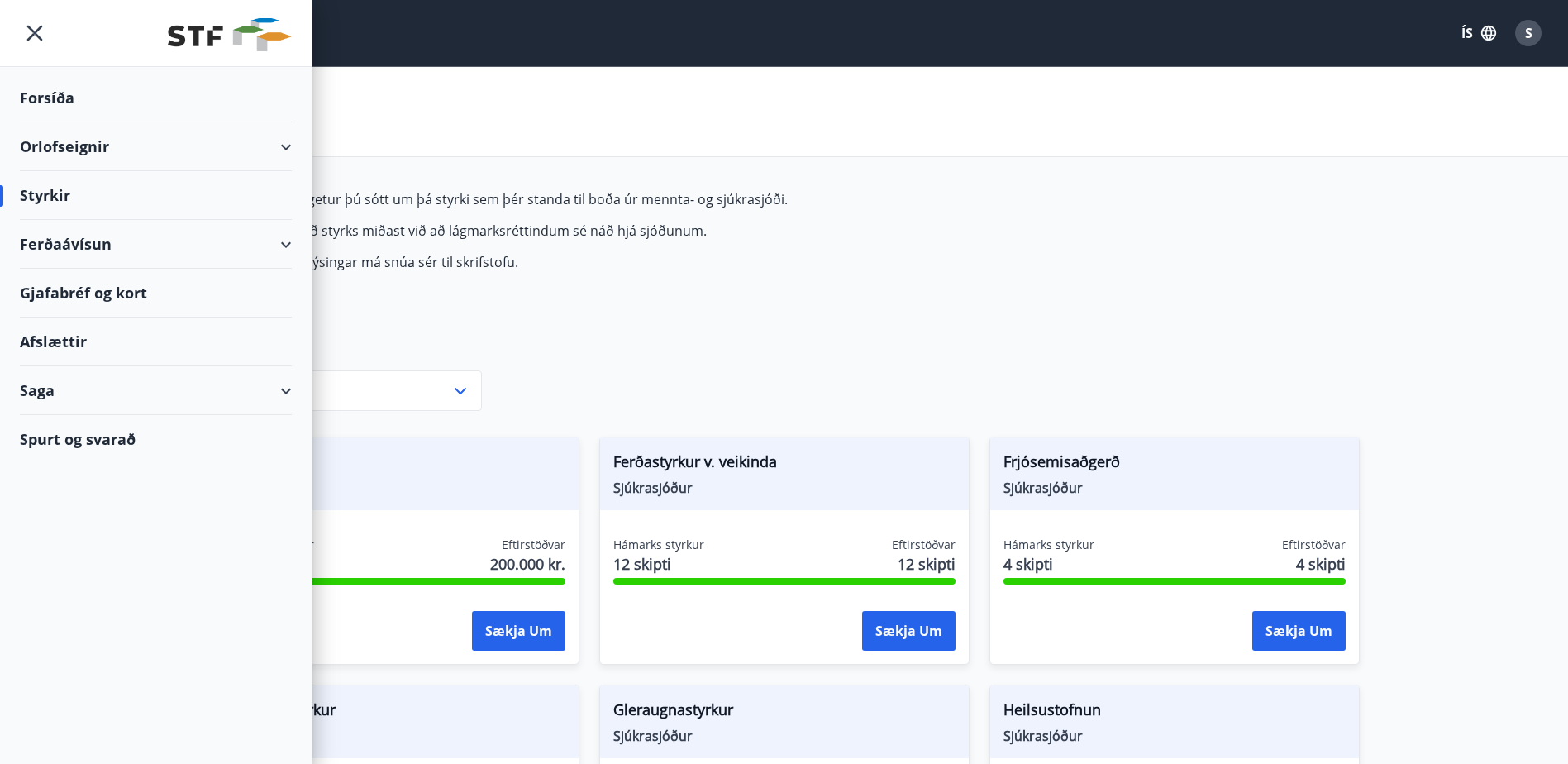
click at [47, 388] on div "Saga" at bounding box center [156, 390] width 272 height 48
click at [71, 505] on div "Umsóknir" at bounding box center [156, 501] width 245 height 35
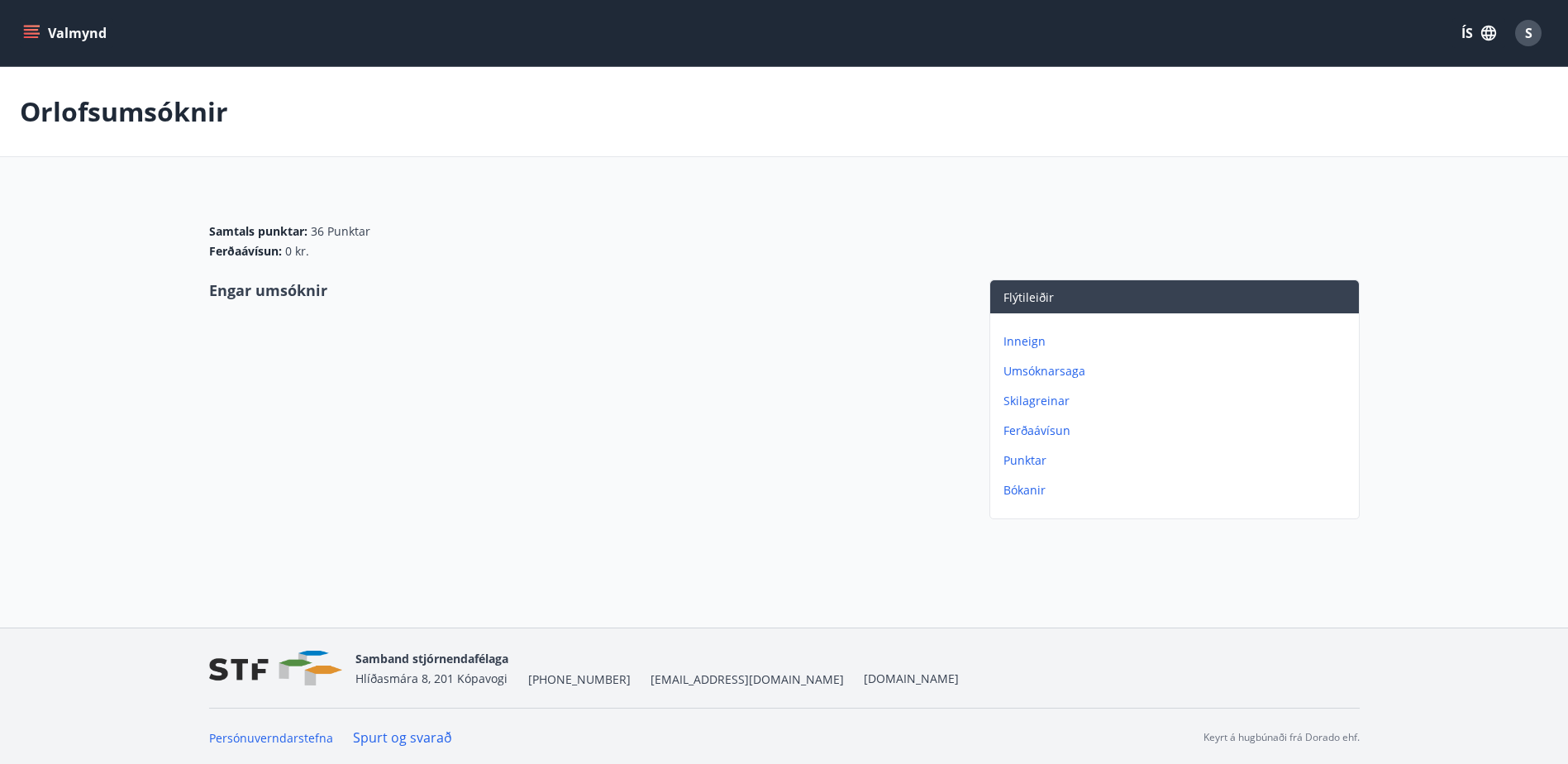
click at [1064, 369] on p "Umsóknarsaga" at bounding box center [1177, 371] width 349 height 16
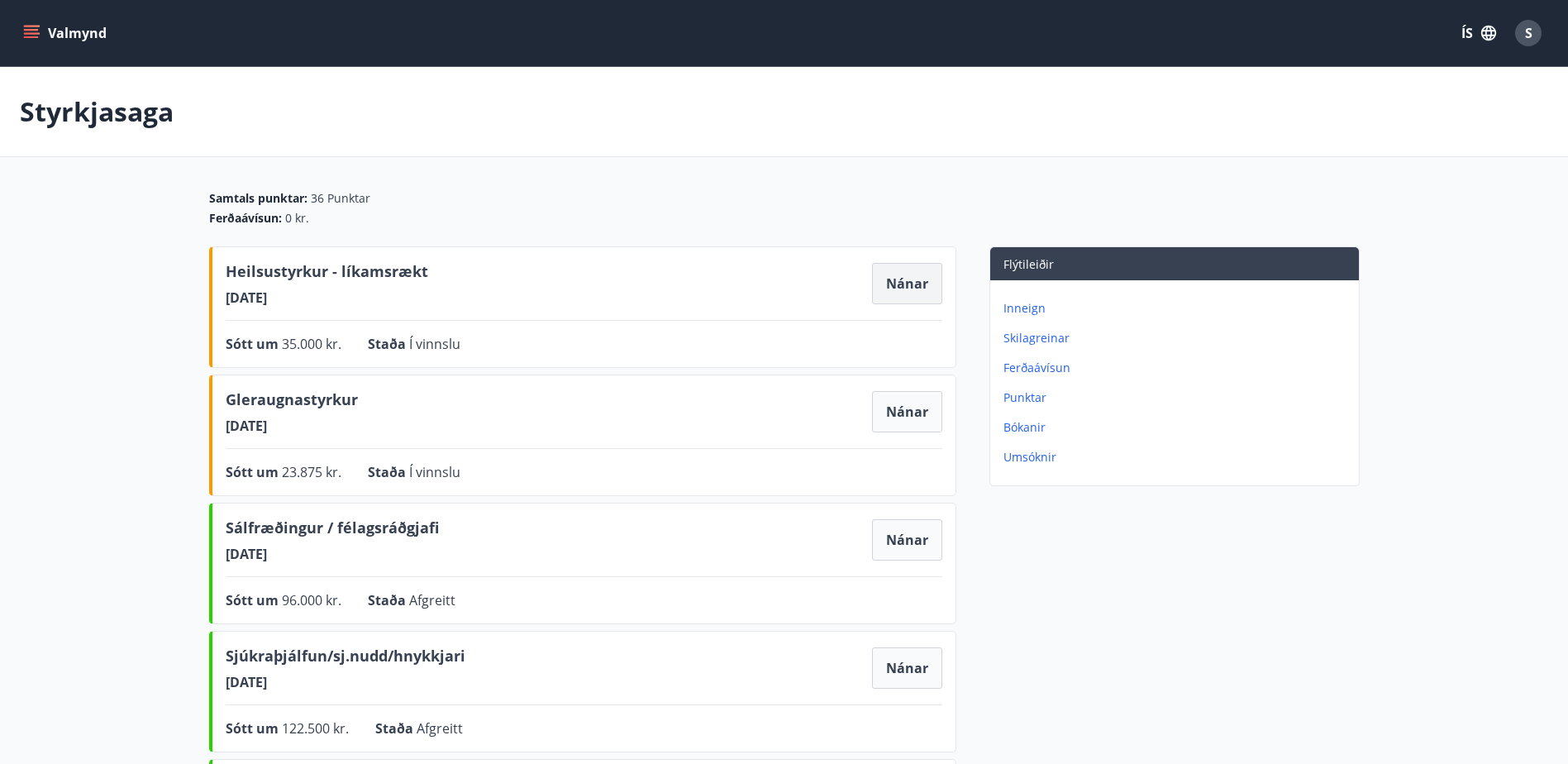
click at [929, 294] on button "Nánar" at bounding box center [907, 283] width 70 height 41
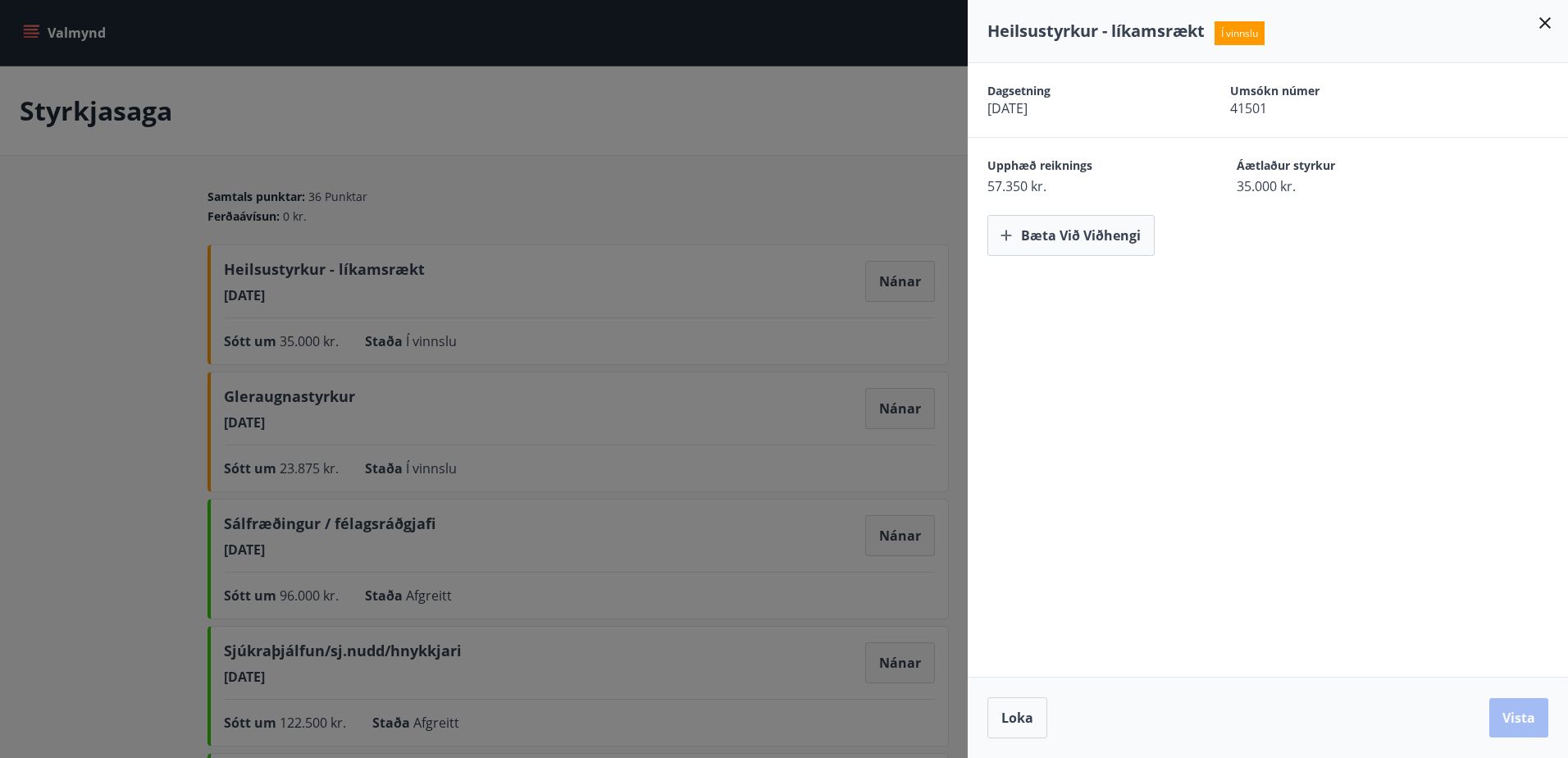
click at [1087, 314] on div "Dagsetning [DATE] Umsókn númer 41501 Upphæð reiknings 57.350 kr. Áætlaður styrk…" at bounding box center [1267, 370] width 600 height 614
click at [1002, 710] on span "Loka" at bounding box center [1017, 717] width 32 height 18
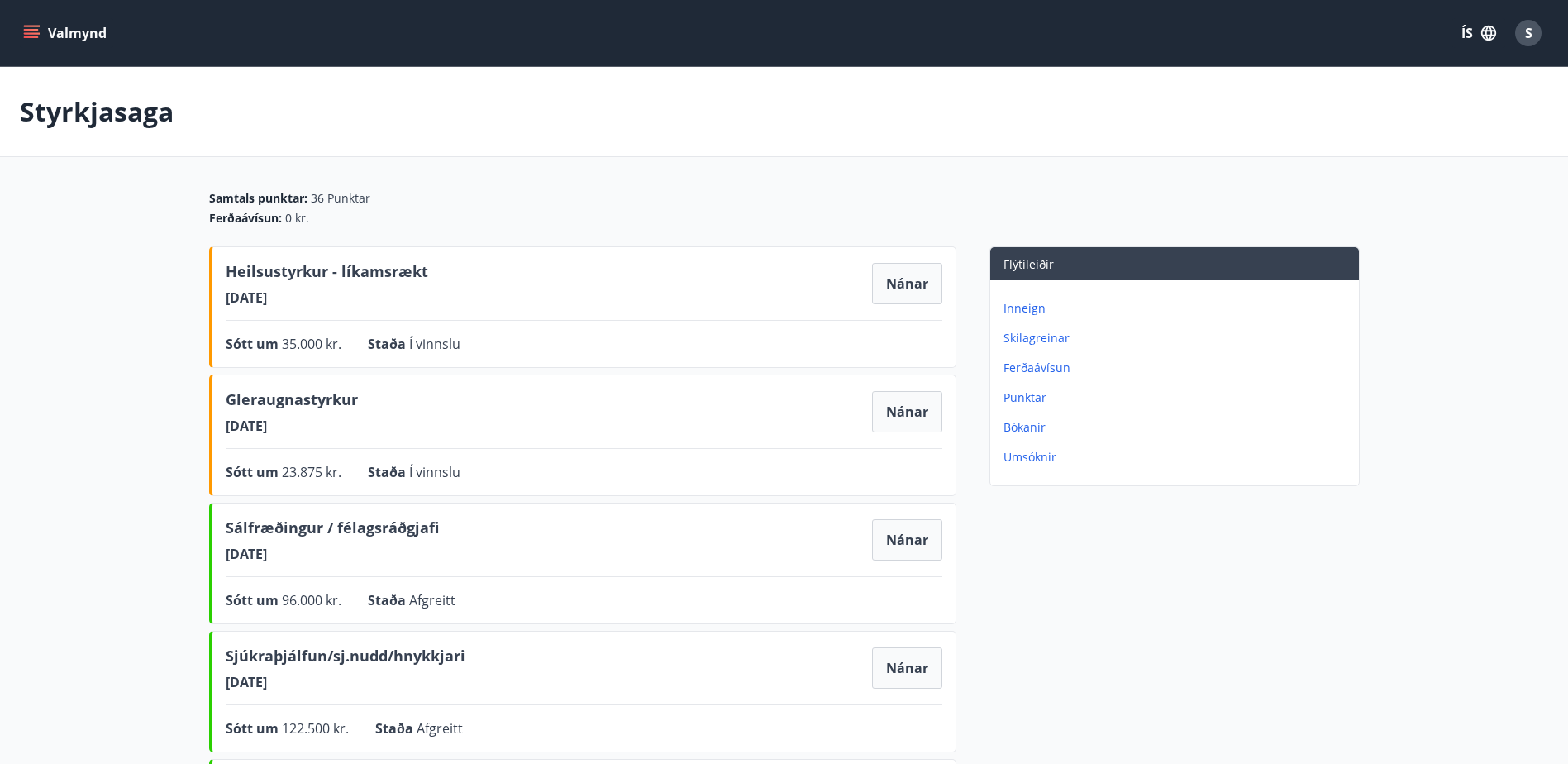
click at [40, 38] on button "Valmynd" at bounding box center [67, 33] width 93 height 30
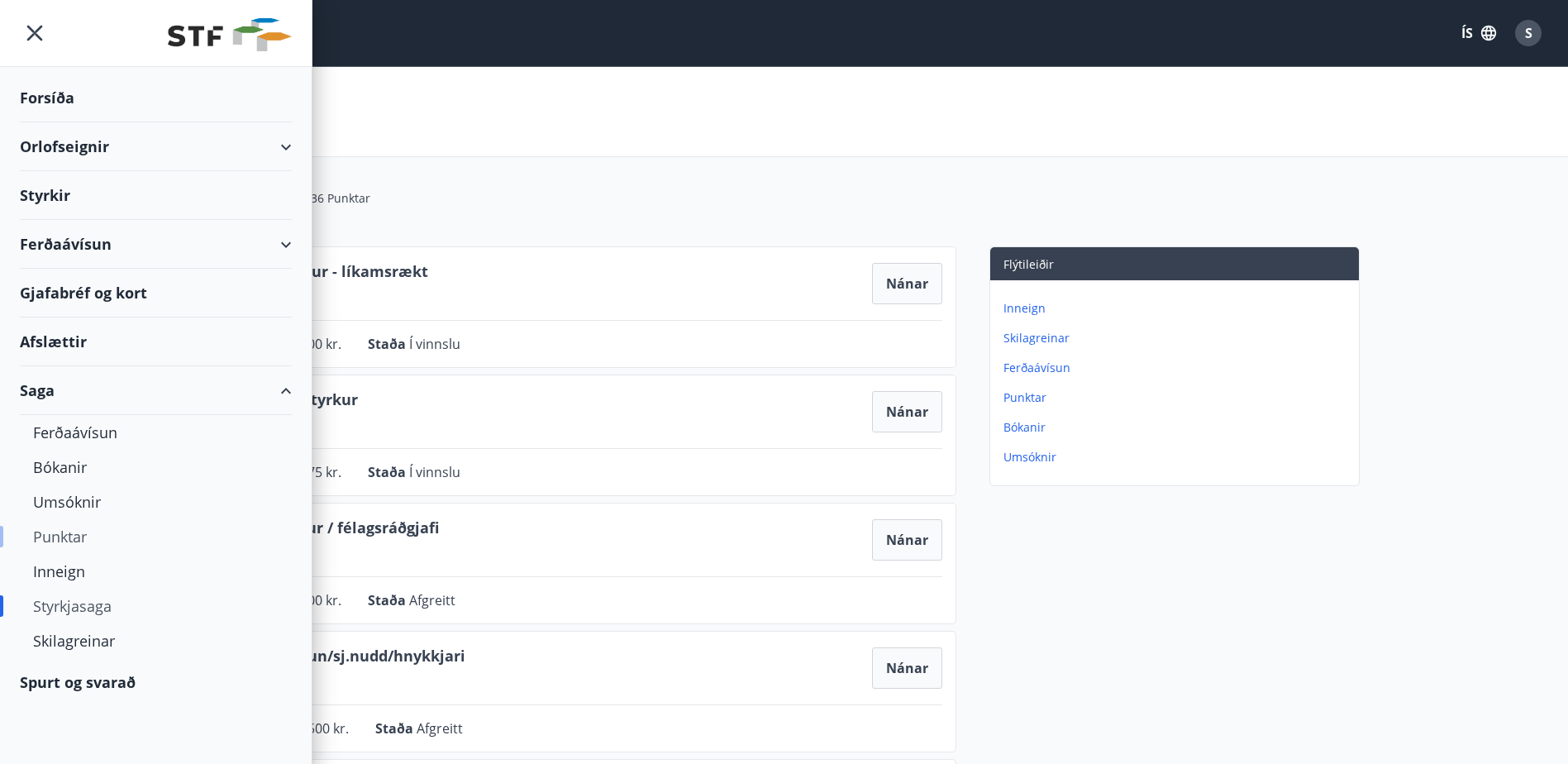
click at [71, 540] on div "Punktar" at bounding box center [156, 536] width 245 height 35
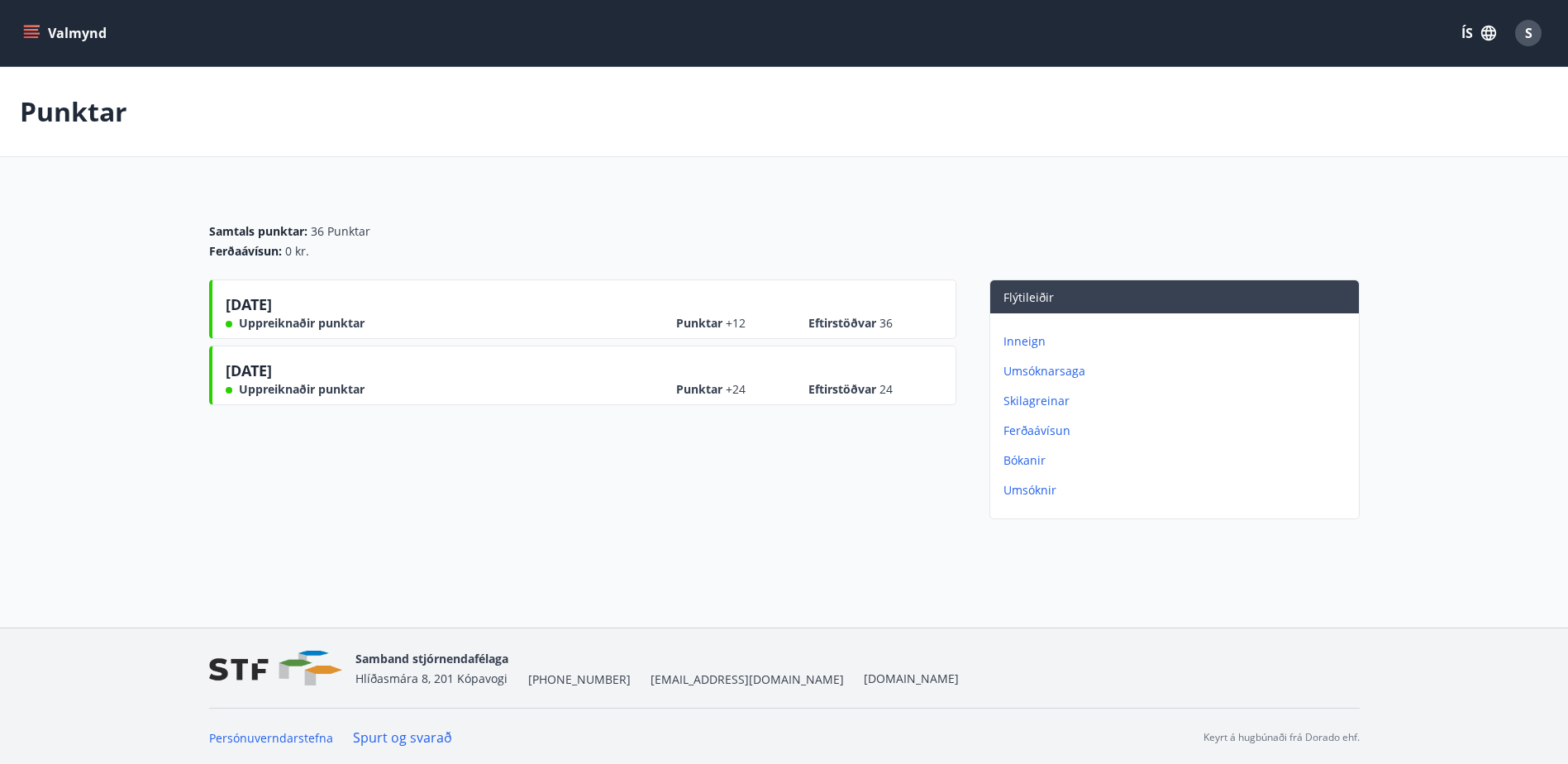
click at [27, 32] on icon "menu" at bounding box center [31, 33] width 16 height 16
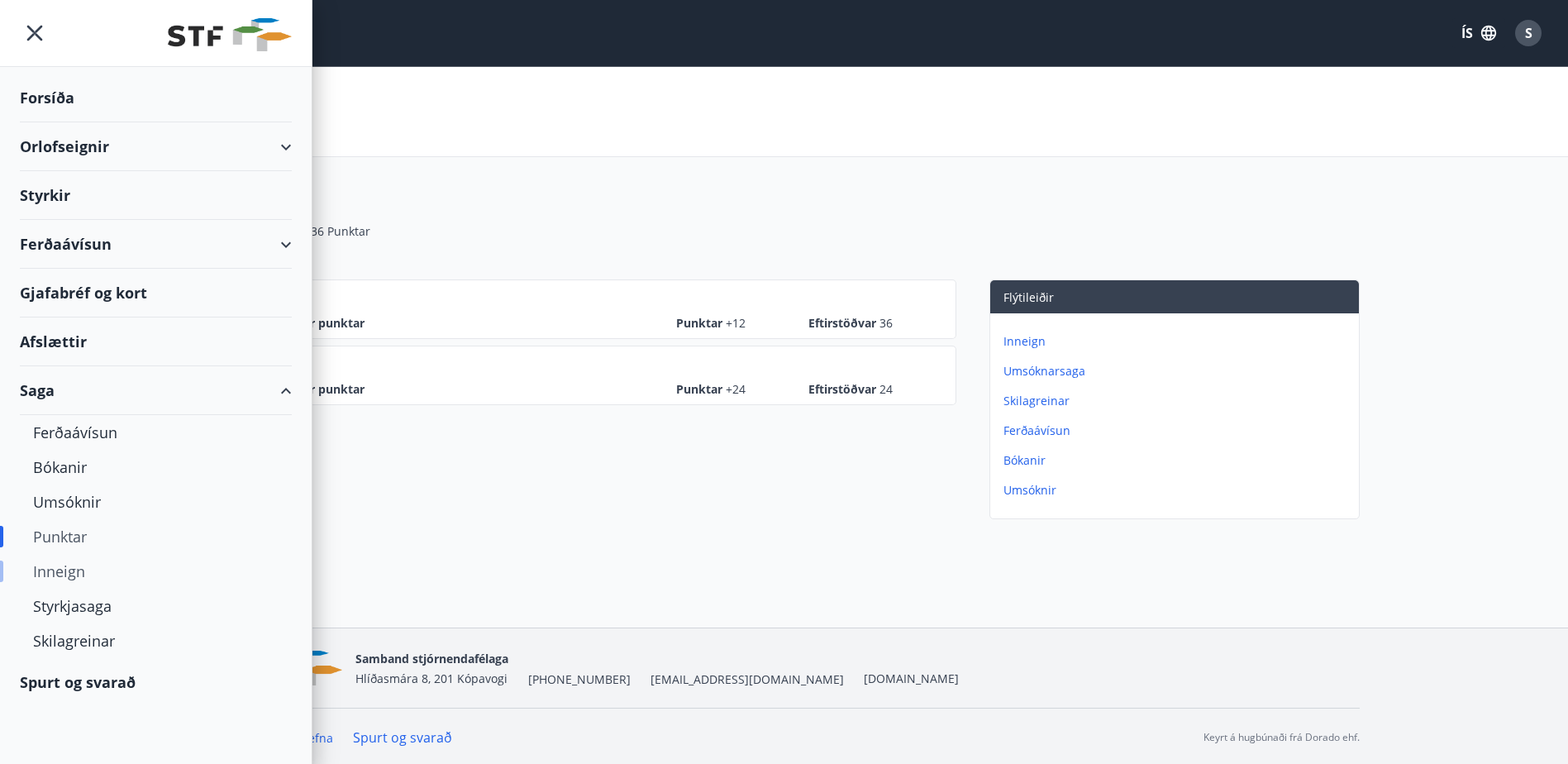
click at [56, 575] on div "Inneign" at bounding box center [156, 571] width 245 height 35
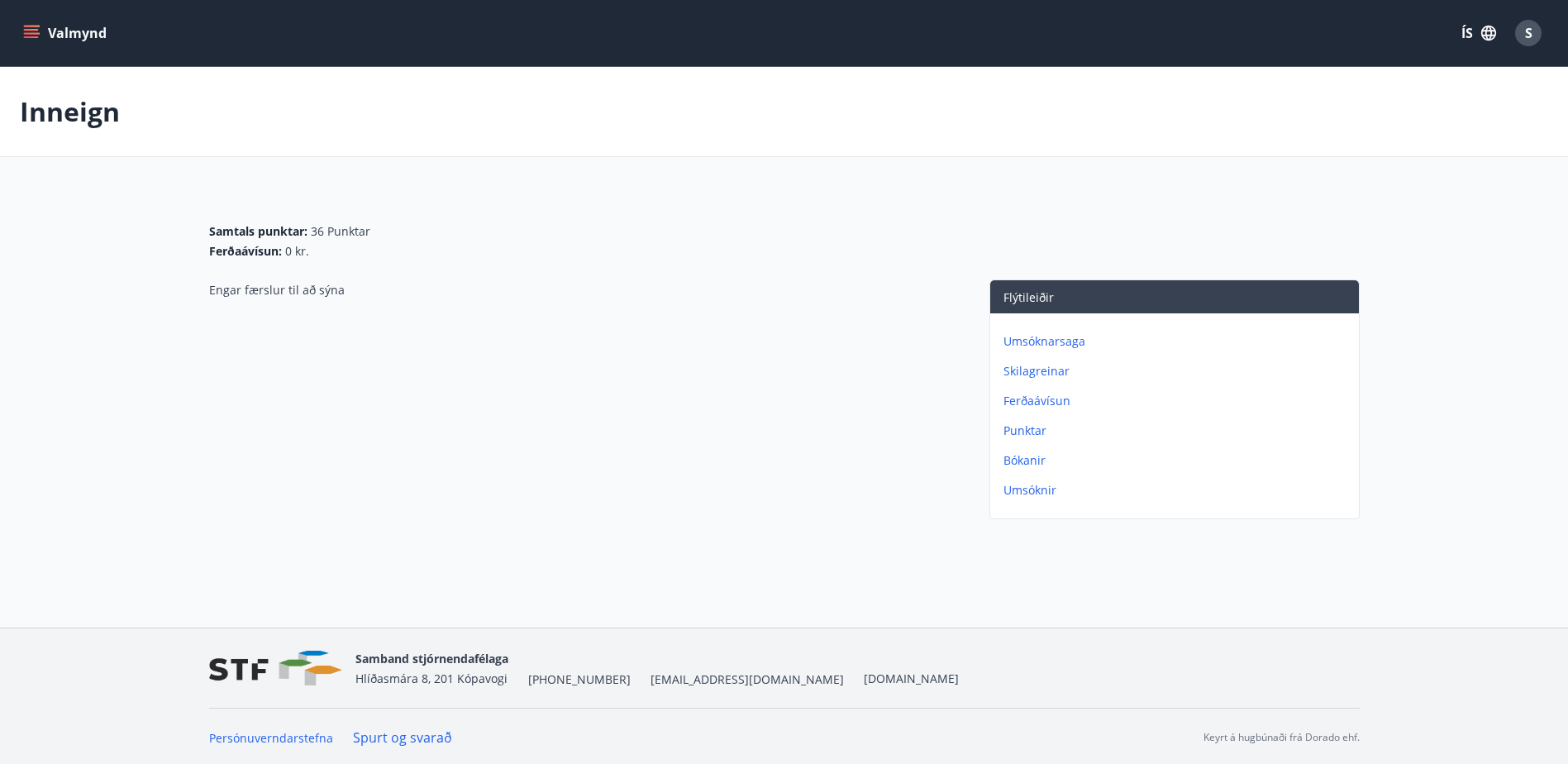
click at [24, 33] on icon "menu" at bounding box center [33, 33] width 18 height 2
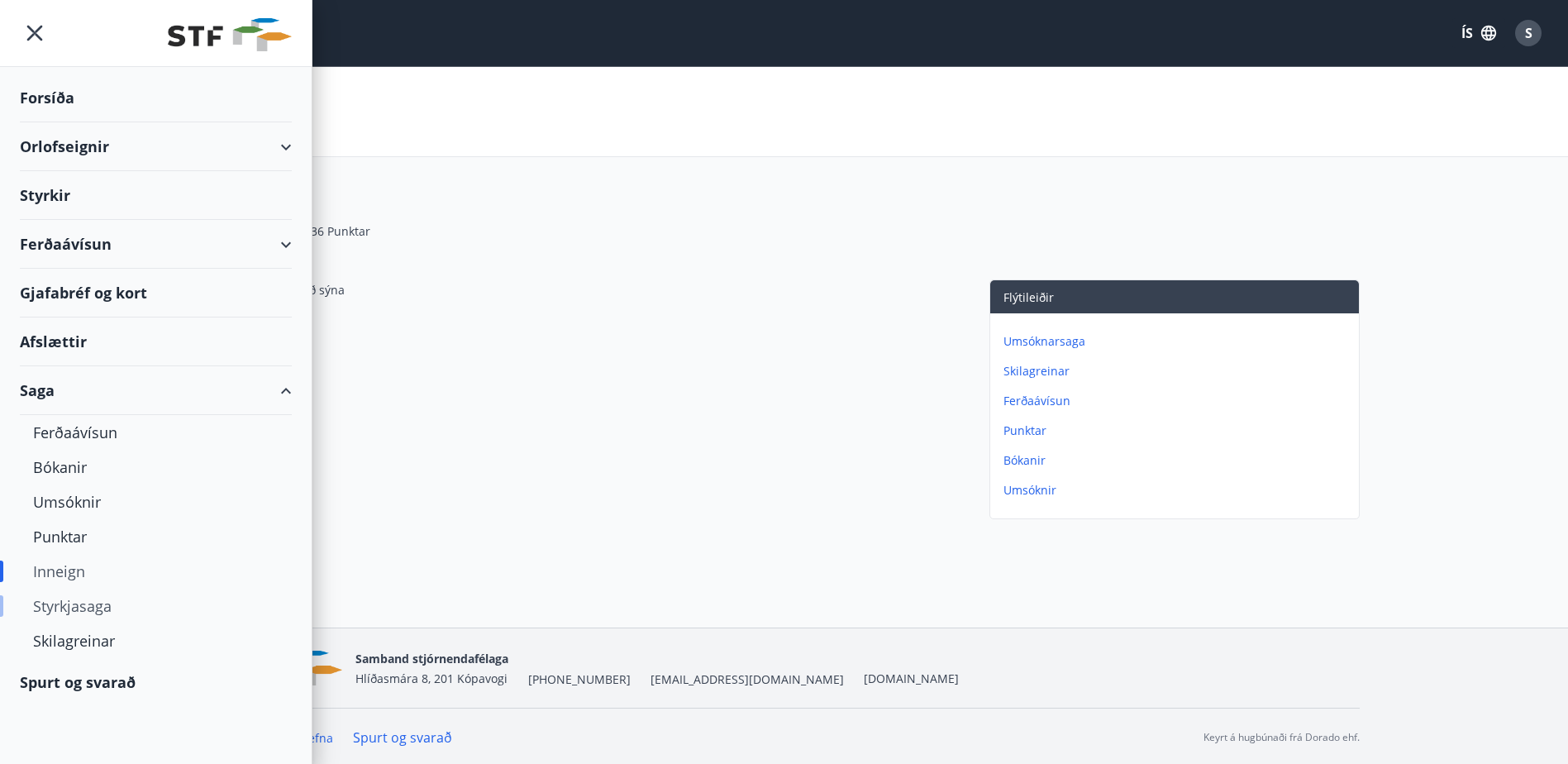
click at [81, 608] on div "Styrkjasaga" at bounding box center [156, 606] width 245 height 35
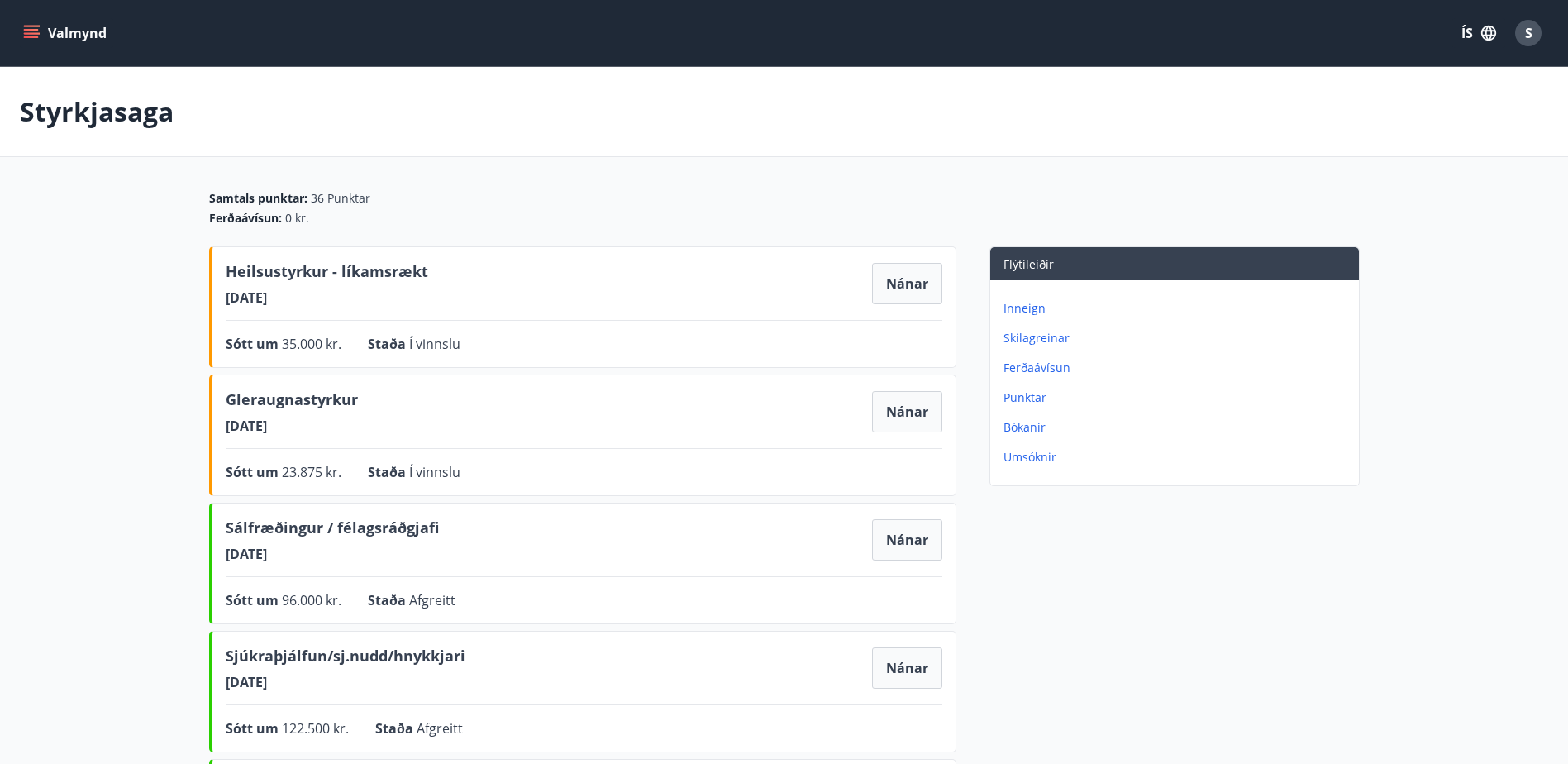
click at [32, 33] on icon "menu" at bounding box center [31, 33] width 16 height 16
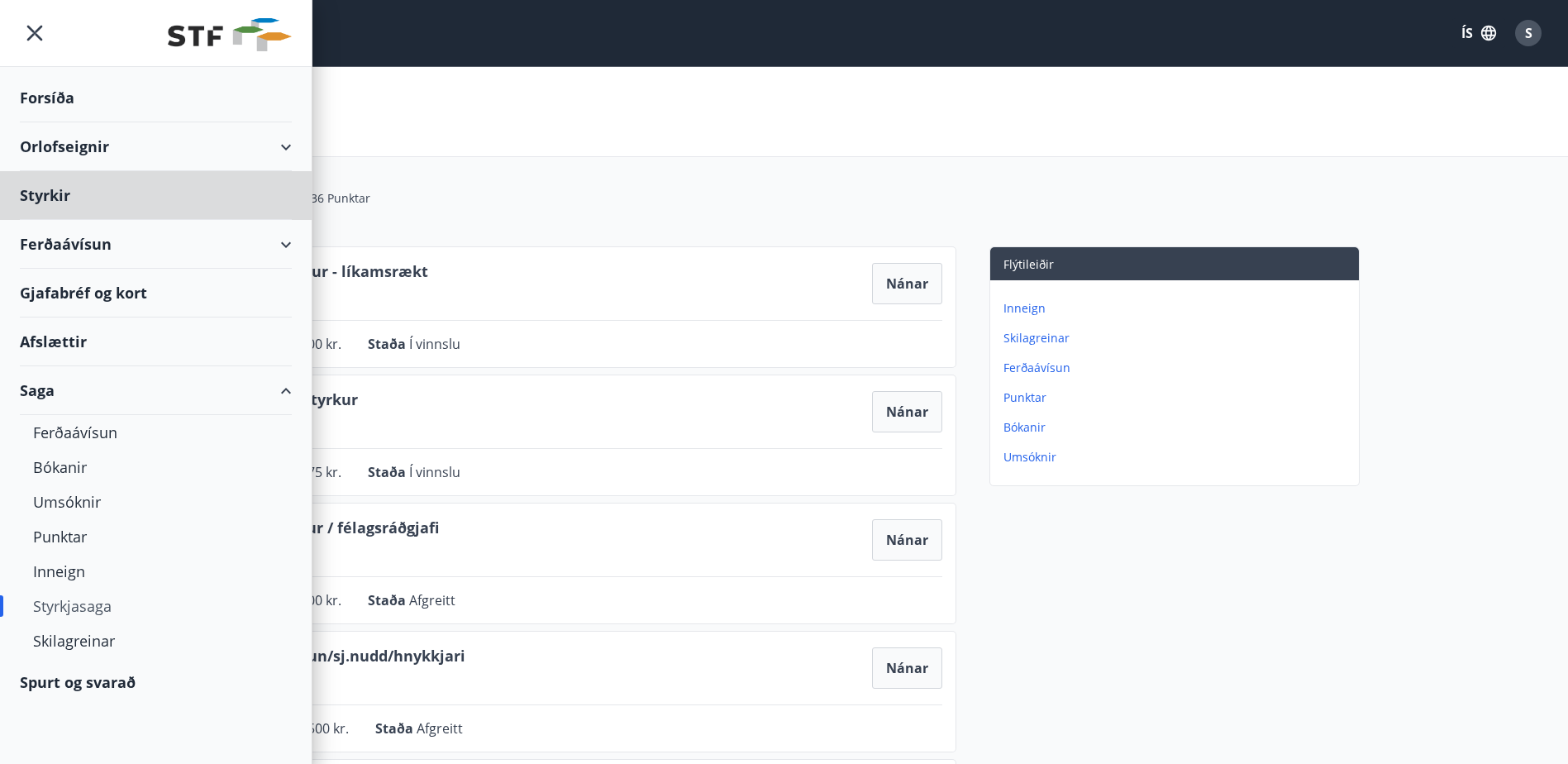
click at [69, 103] on div "Forsíða" at bounding box center [156, 97] width 272 height 48
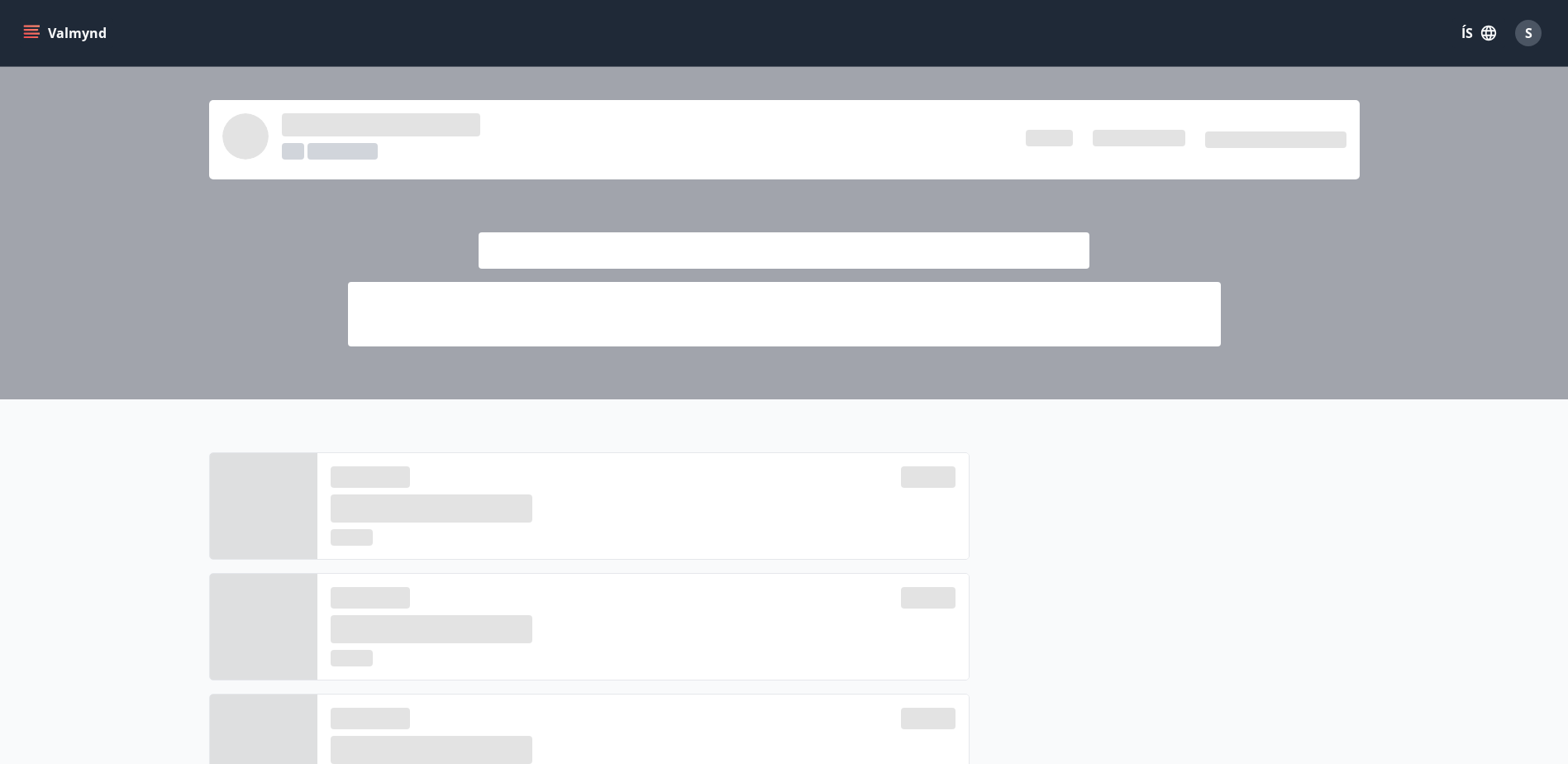
click at [29, 42] on button "Valmynd" at bounding box center [67, 33] width 93 height 30
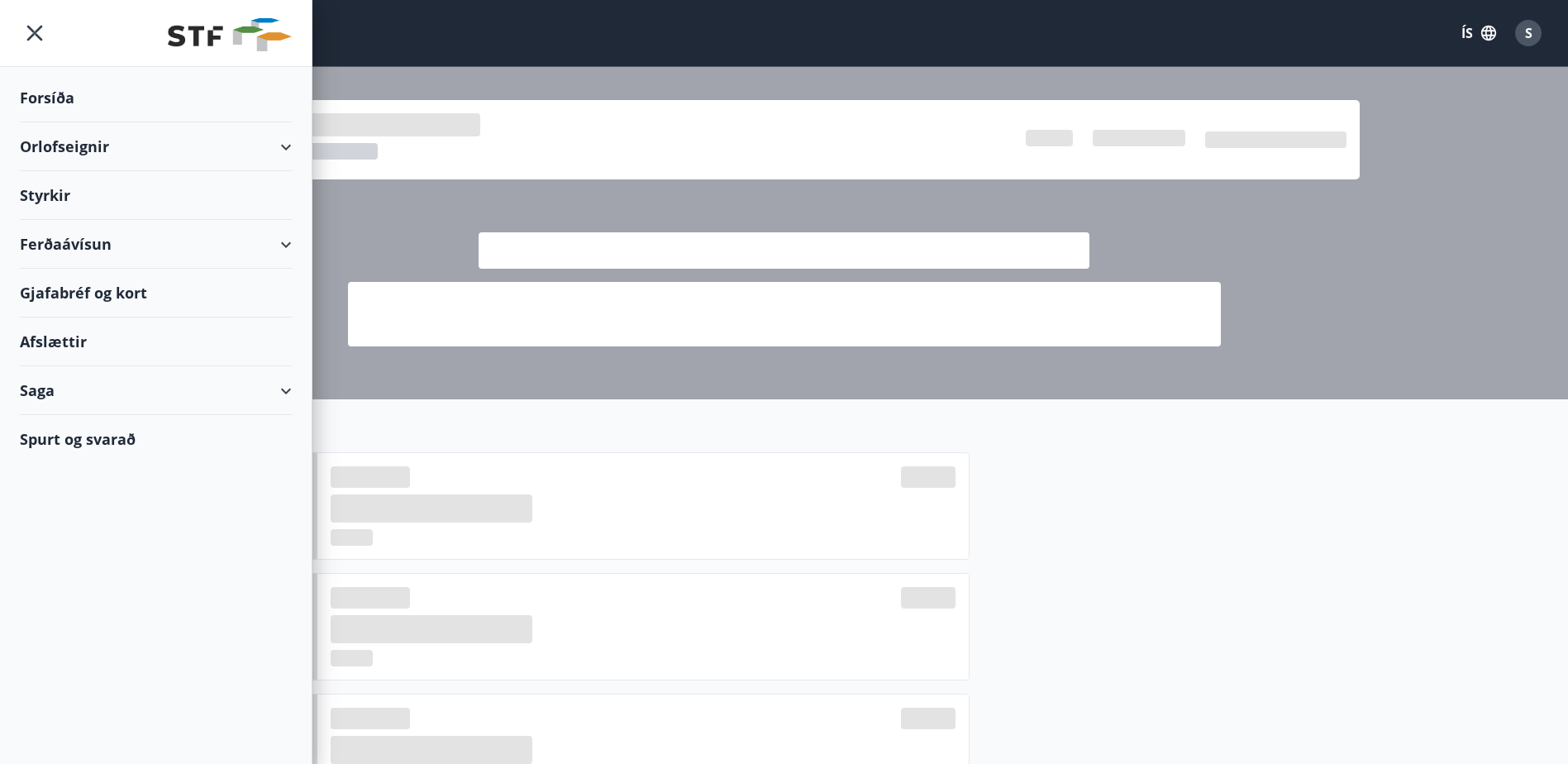
click at [64, 149] on div "Orlofseignir" at bounding box center [156, 146] width 272 height 48
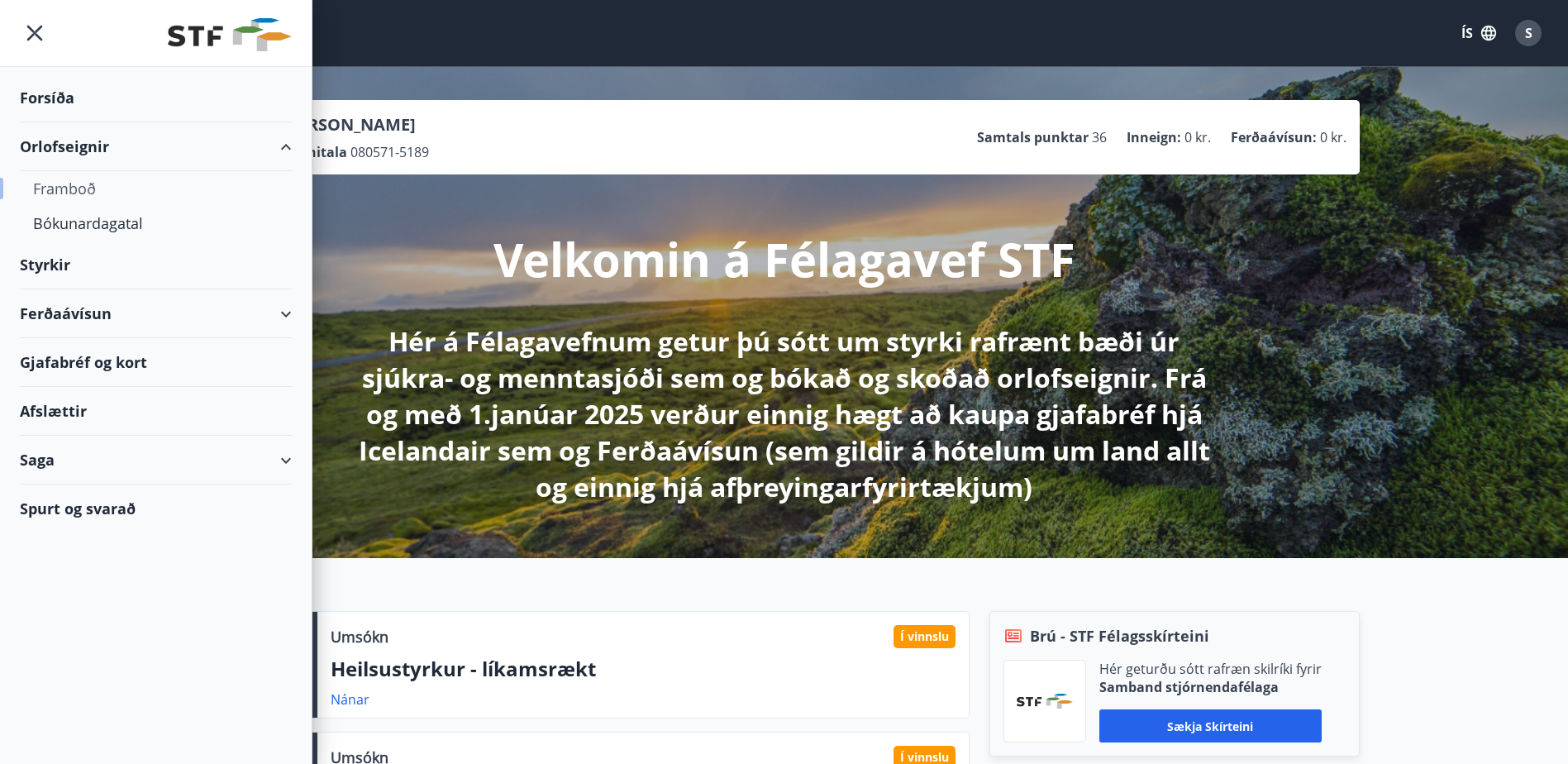
click at [72, 191] on div "Framboð" at bounding box center [156, 188] width 245 height 35
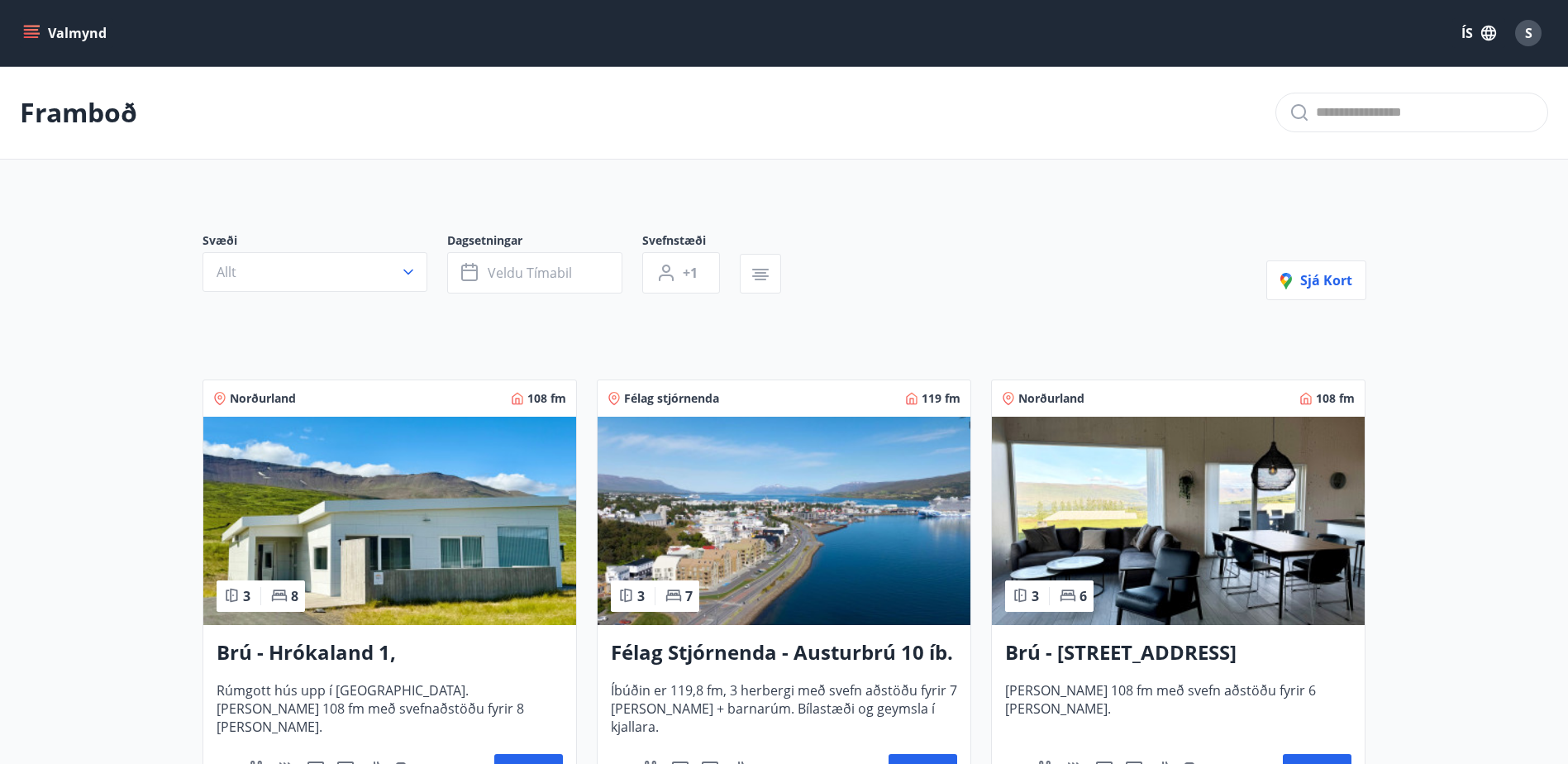
click at [32, 28] on icon "menu" at bounding box center [31, 33] width 16 height 16
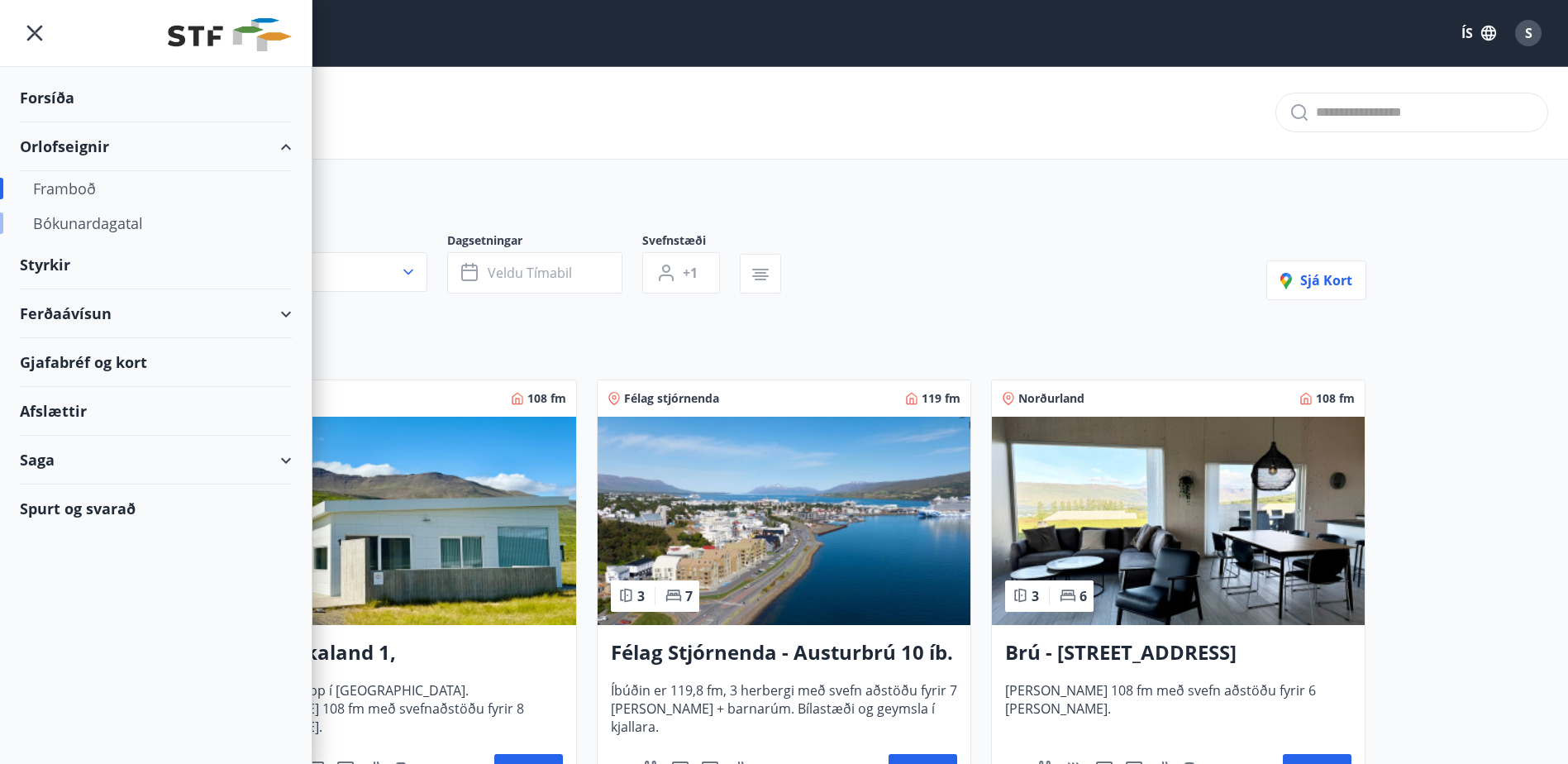
click at [67, 221] on div "Bókunardagatal" at bounding box center [156, 223] width 245 height 35
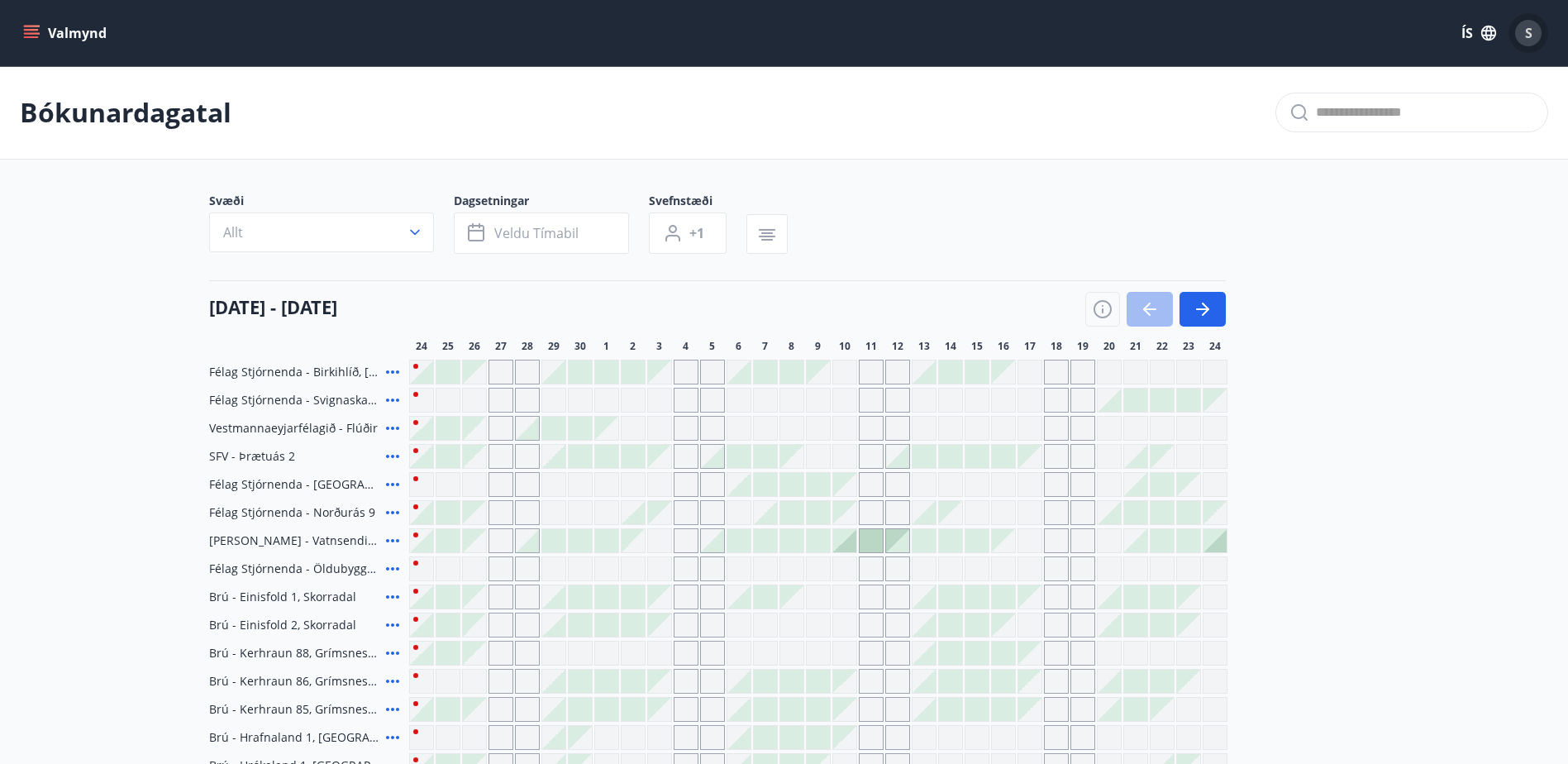
click at [1532, 33] on div "S" at bounding box center [1528, 33] width 27 height 27
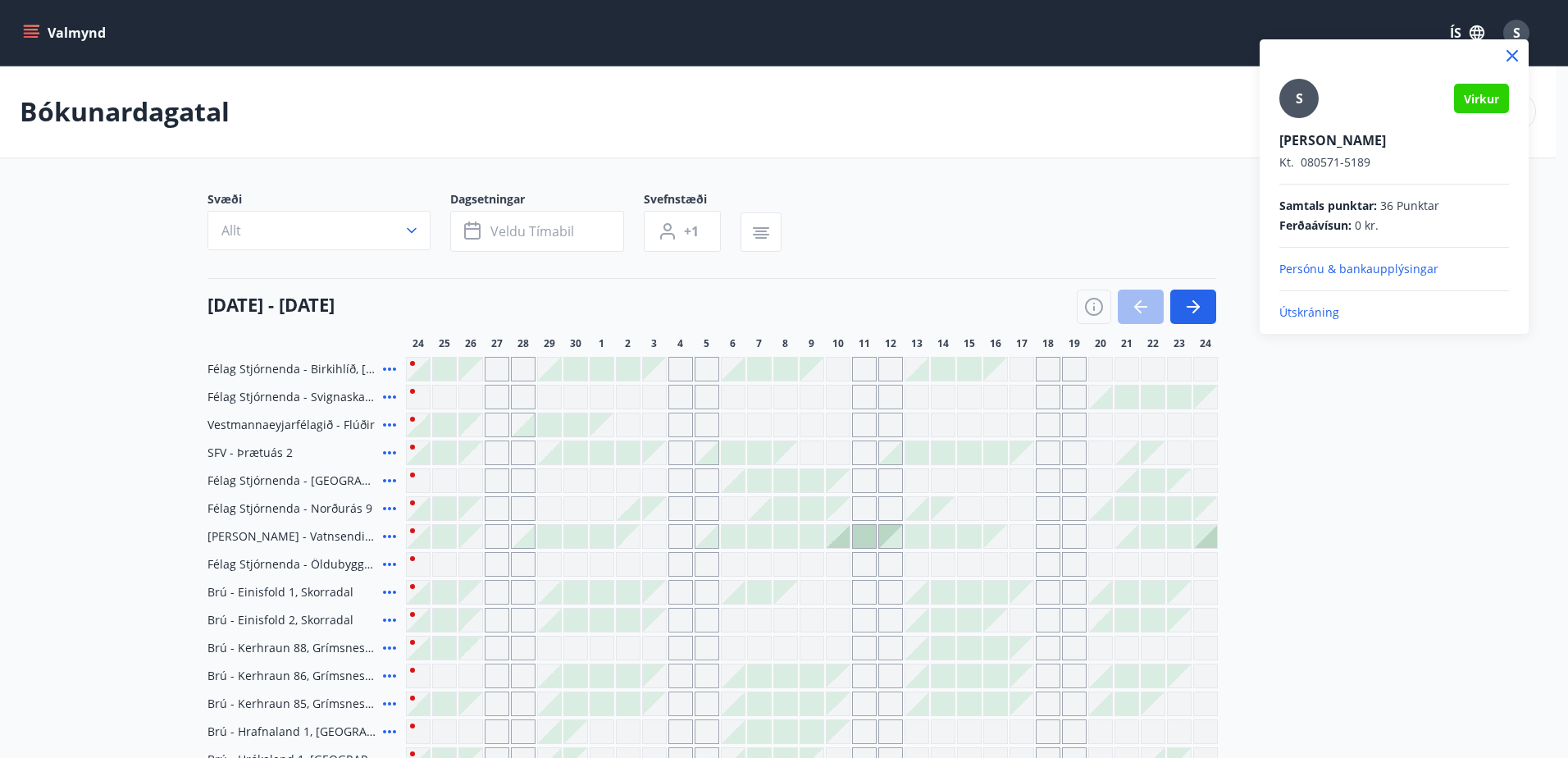
click at [1319, 311] on p "Útskráning" at bounding box center [1394, 312] width 230 height 16
